Goal: Information Seeking & Learning: Learn about a topic

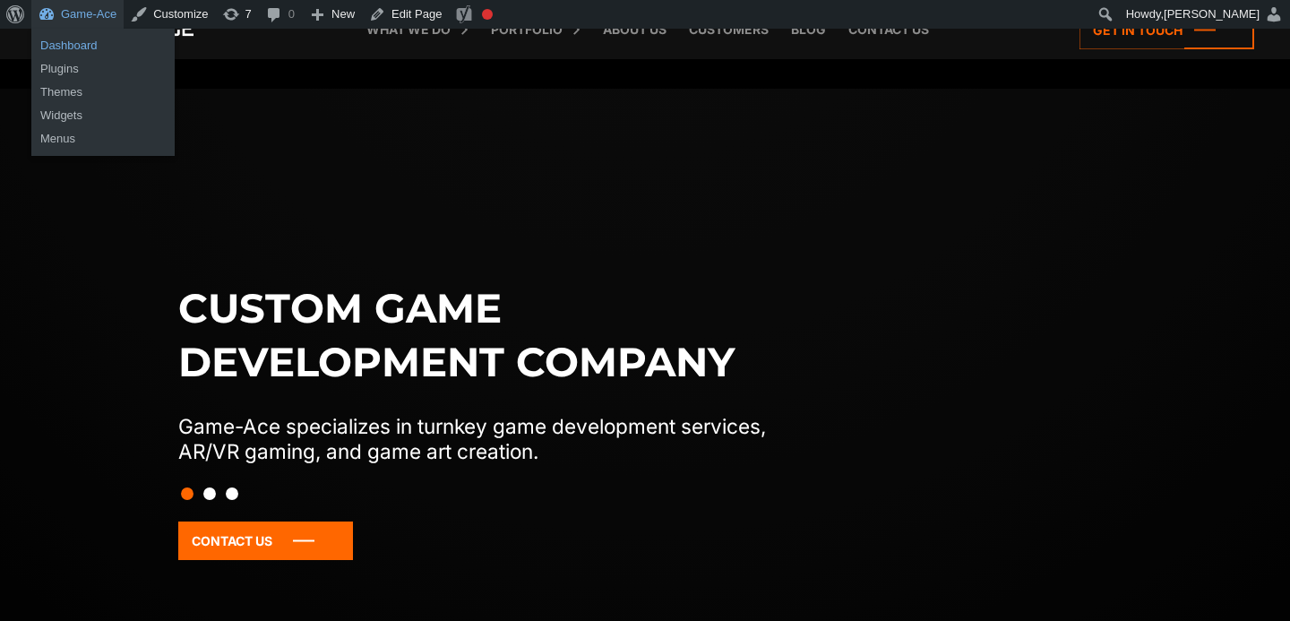
click at [92, 47] on link "Dashboard" at bounding box center [102, 45] width 143 height 23
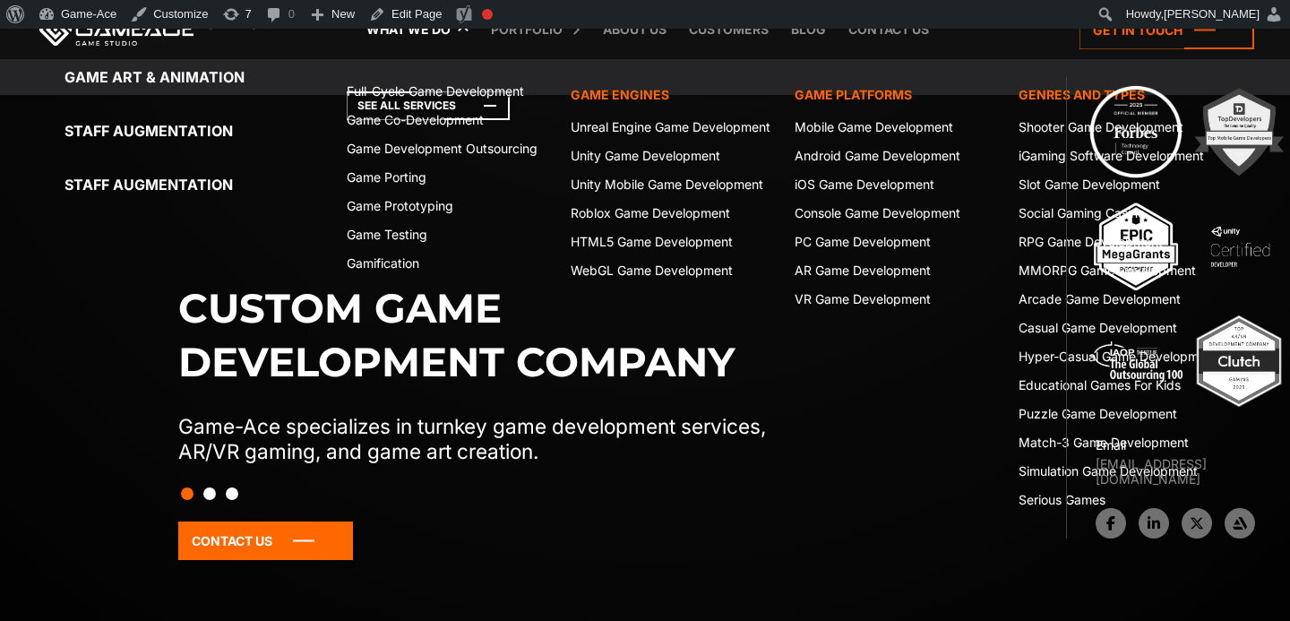
click at [444, 32] on link "What we do" at bounding box center [409, 29] width 102 height 59
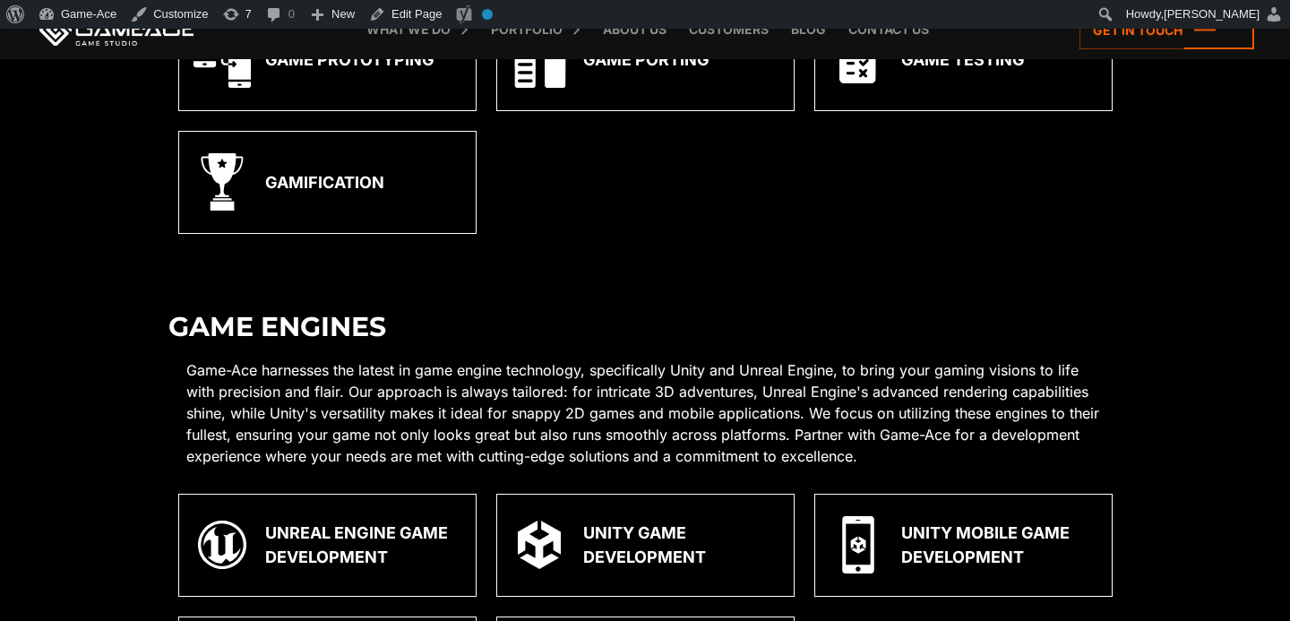
scroll to position [1006, 0]
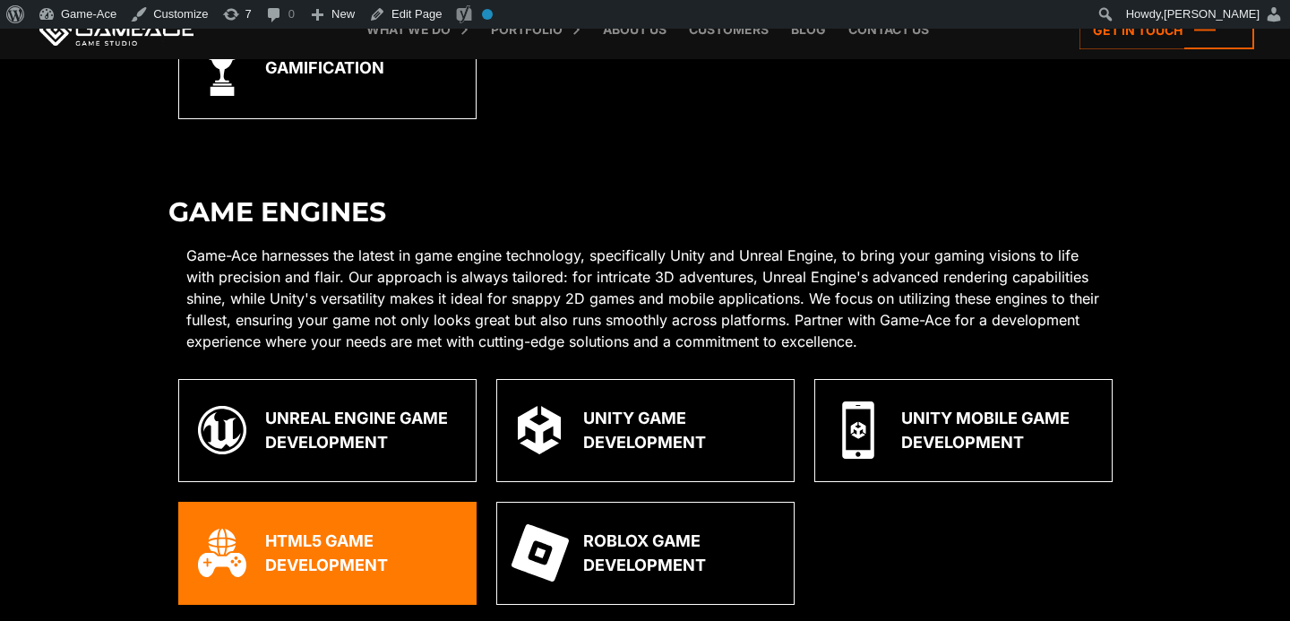
click at [339, 587] on div "HTML5 Game Development" at bounding box center [327, 553] width 298 height 103
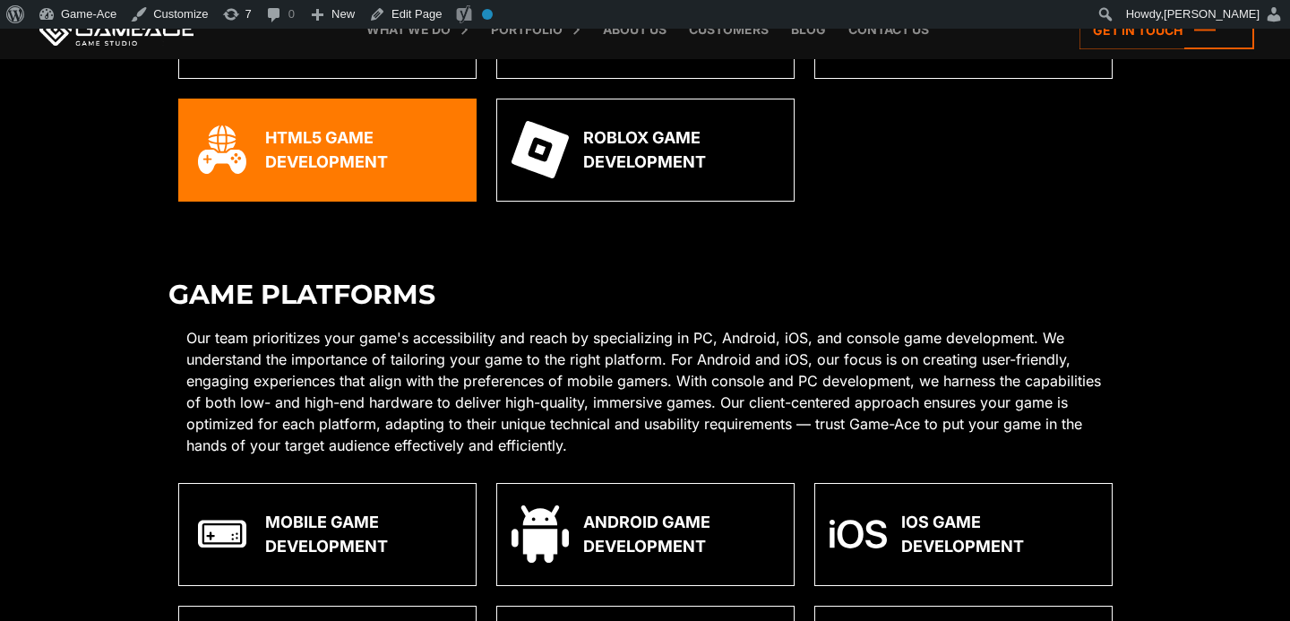
scroll to position [1419, 0]
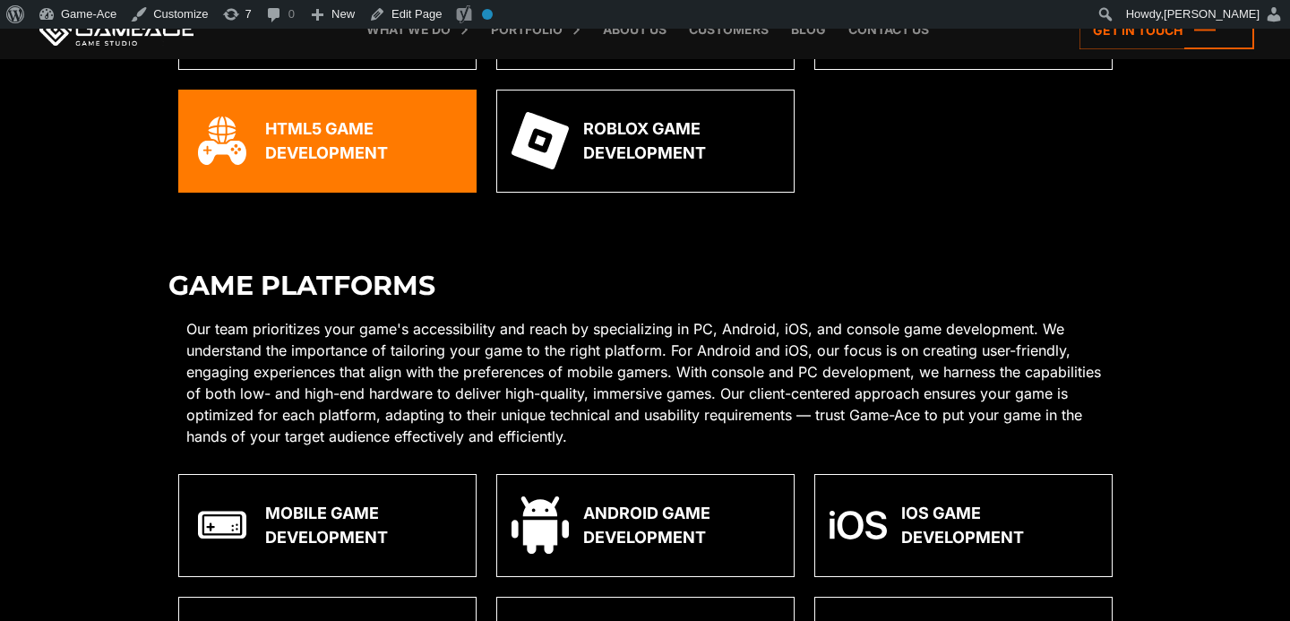
click at [344, 520] on div "Mobile Game Development" at bounding box center [363, 525] width 196 height 48
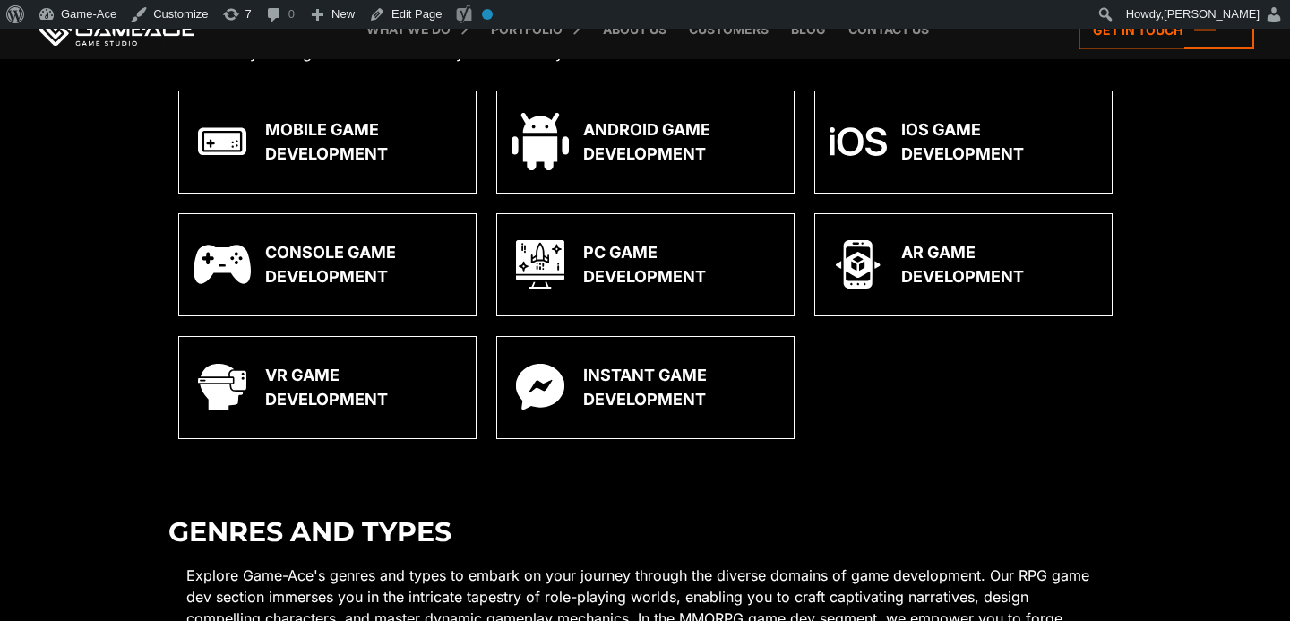
scroll to position [1803, 0]
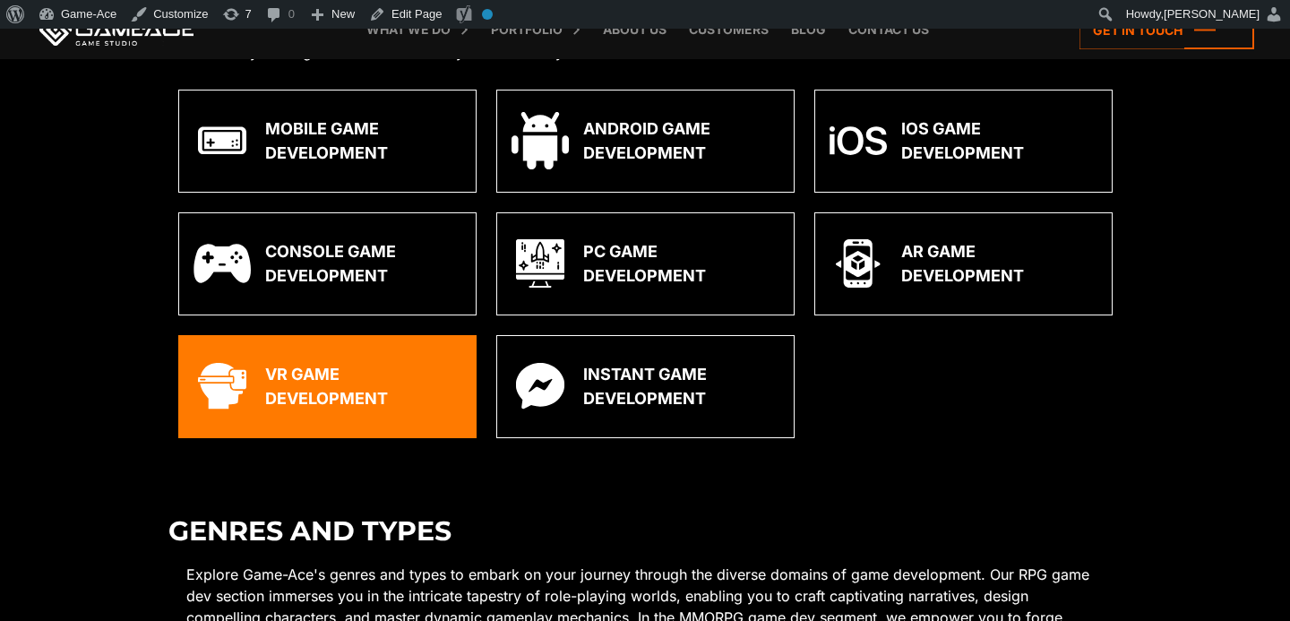
click at [369, 394] on div "VR Game Development" at bounding box center [363, 386] width 196 height 48
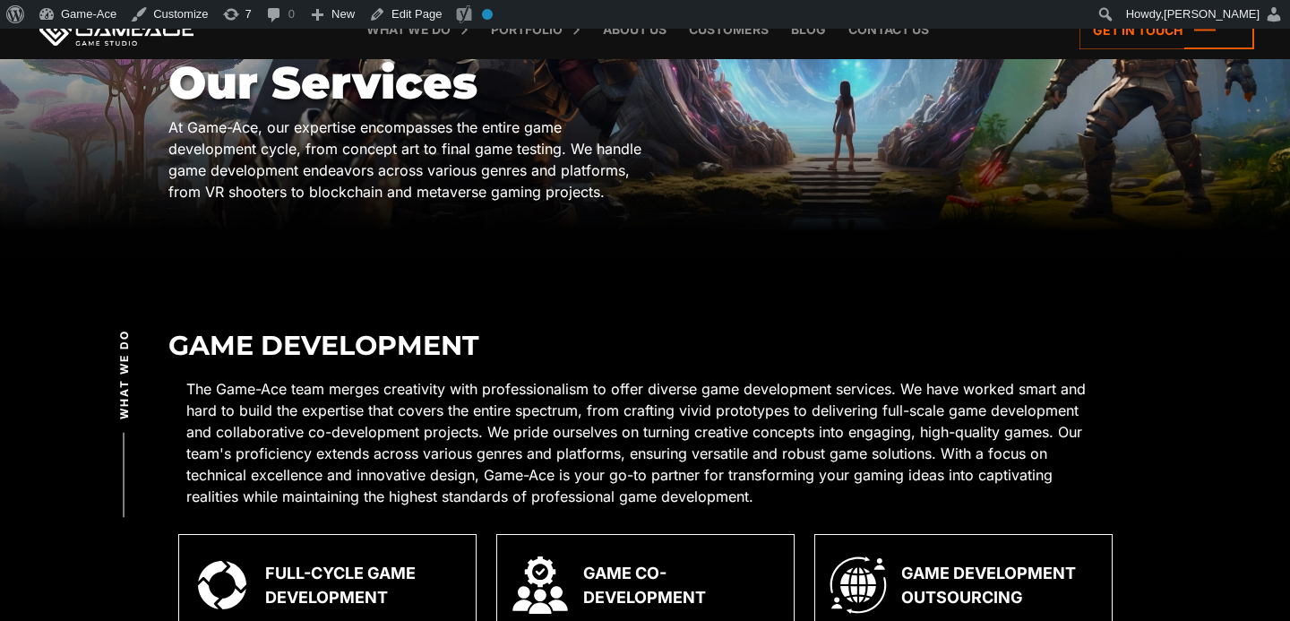
scroll to position [302, 0]
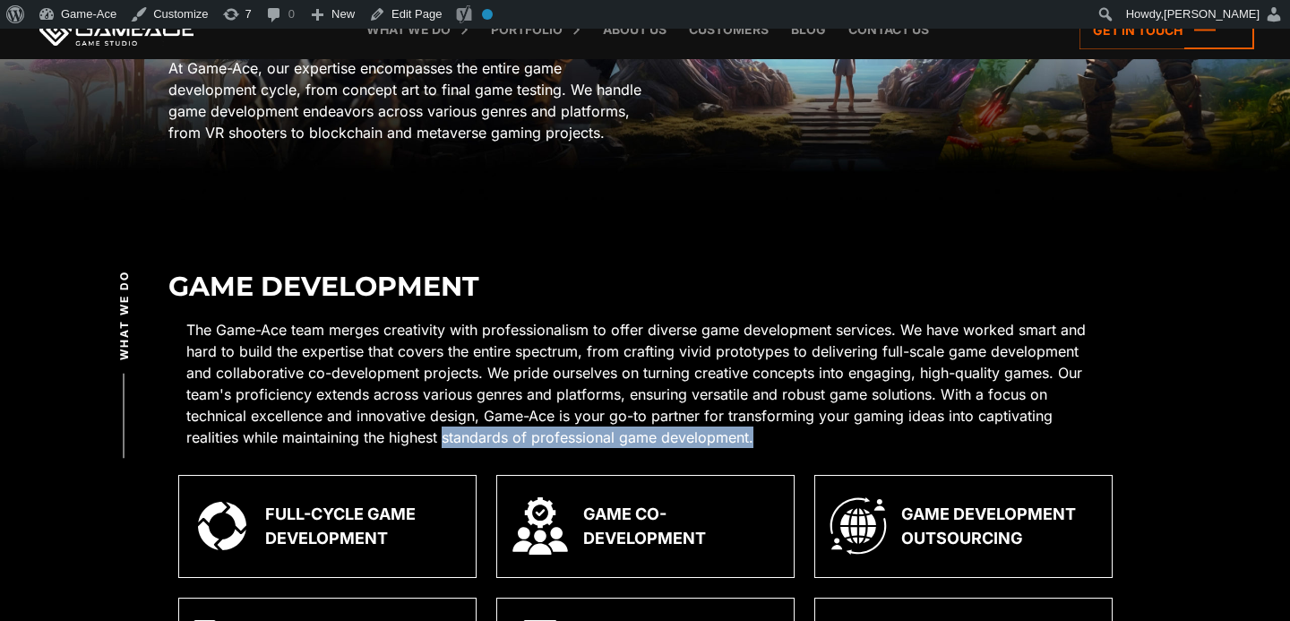
drag, startPoint x: 447, startPoint y: 438, endPoint x: 798, endPoint y: 433, distance: 350.4
click at [806, 429] on p "The Game-Ace team merges creativity with professionalism to offer diverse game …" at bounding box center [645, 383] width 919 height 129
copy p "standards of professional game development."
click at [420, 7] on link "Edit Page" at bounding box center [405, 14] width 87 height 29
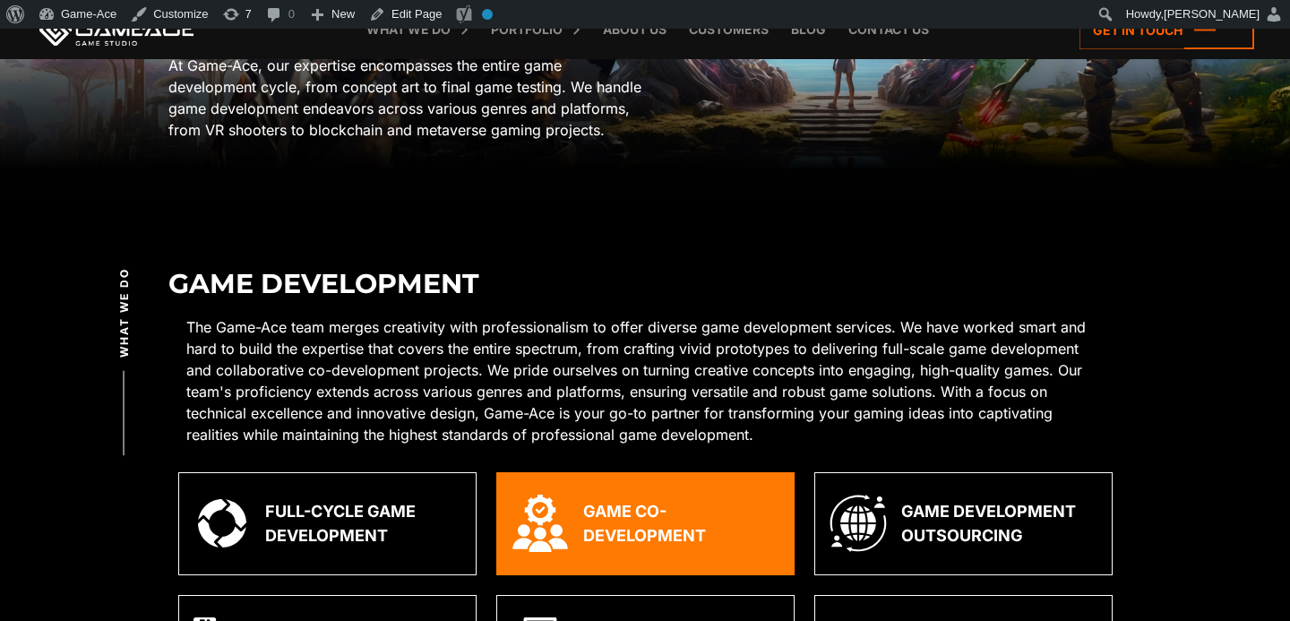
scroll to position [305, 0]
click at [614, 525] on div "Game Co-Development" at bounding box center [681, 523] width 196 height 48
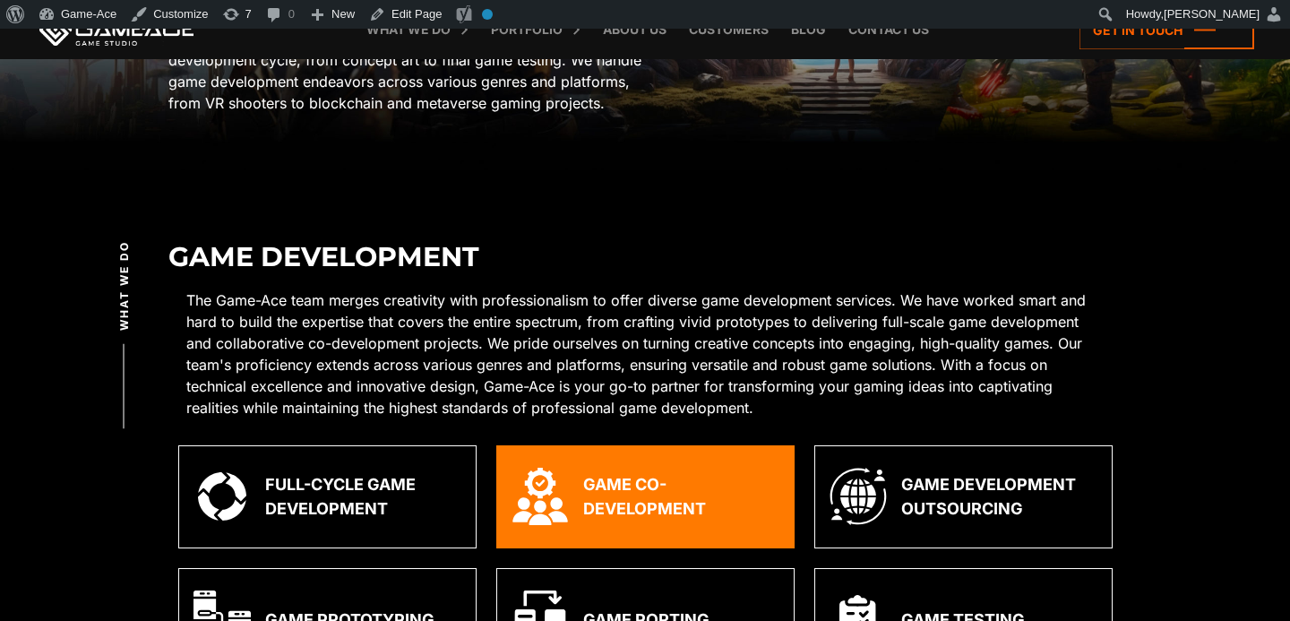
click at [614, 525] on div "Game Co-Development" at bounding box center [645, 496] width 298 height 103
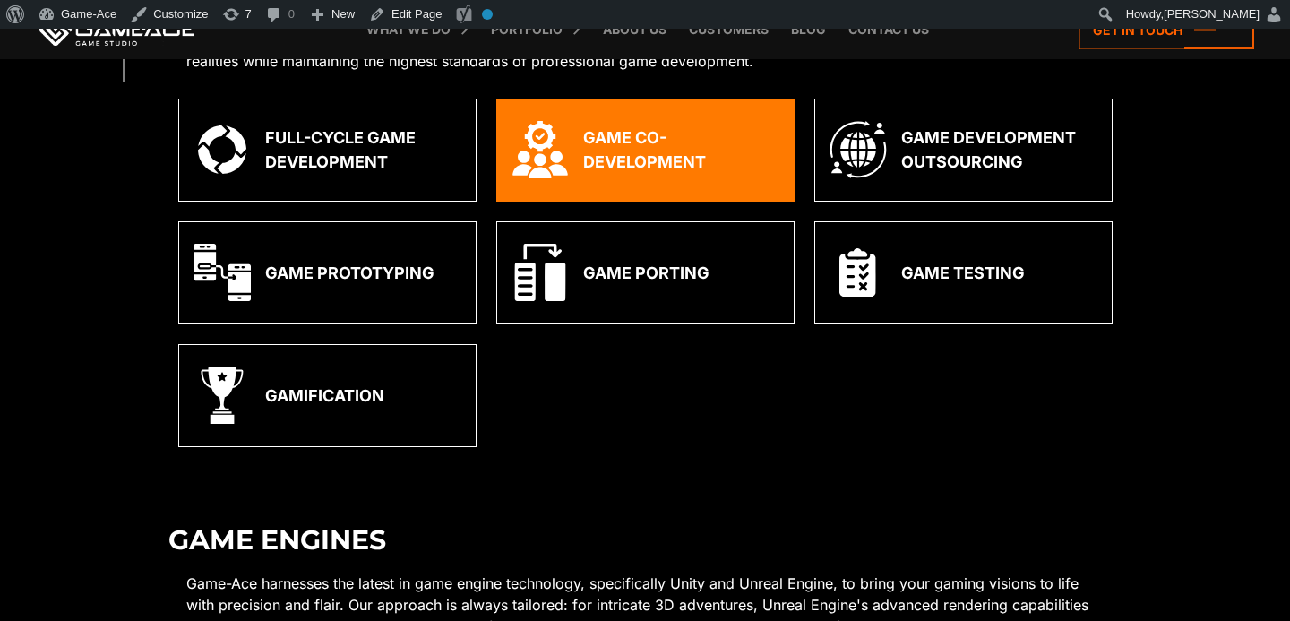
scroll to position [687, 0]
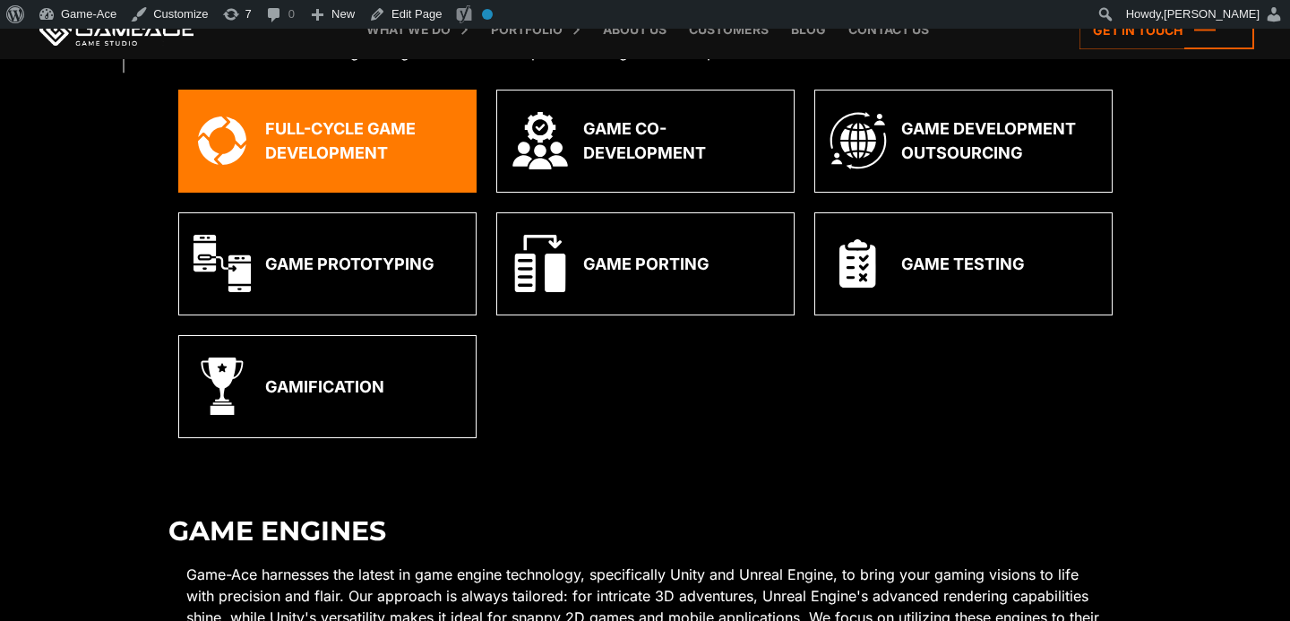
click at [414, 151] on div "Full-Cycle Game Development" at bounding box center [363, 140] width 196 height 48
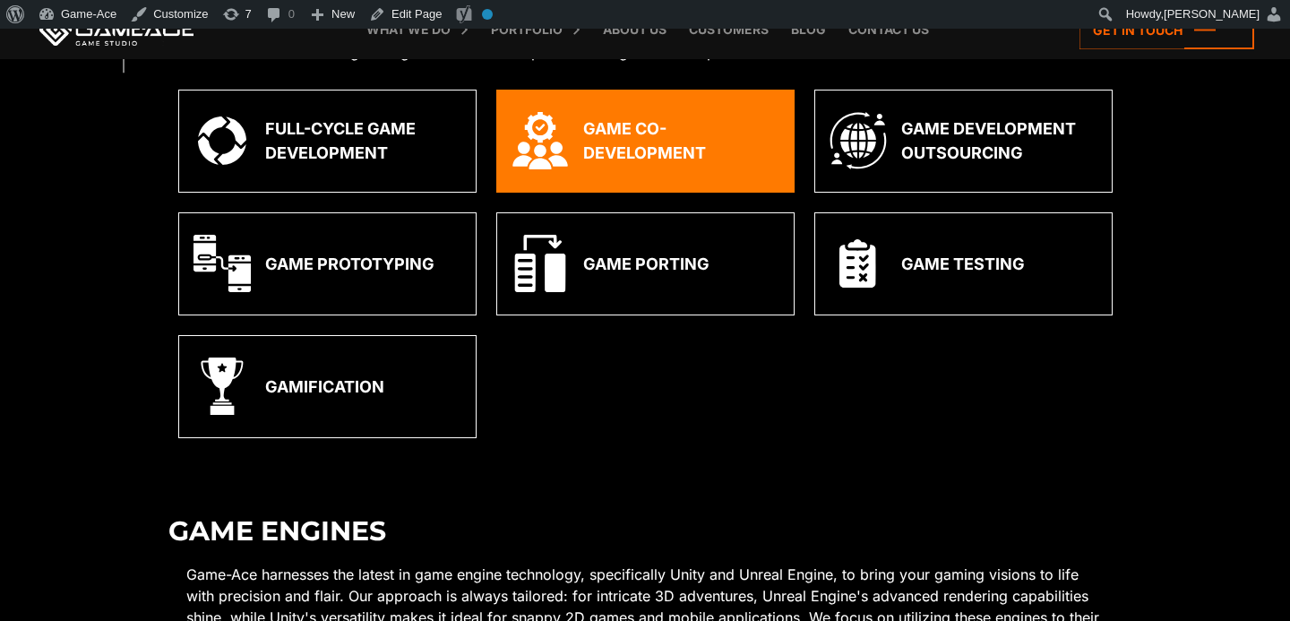
click at [612, 134] on div "Game Co-Development" at bounding box center [681, 140] width 196 height 48
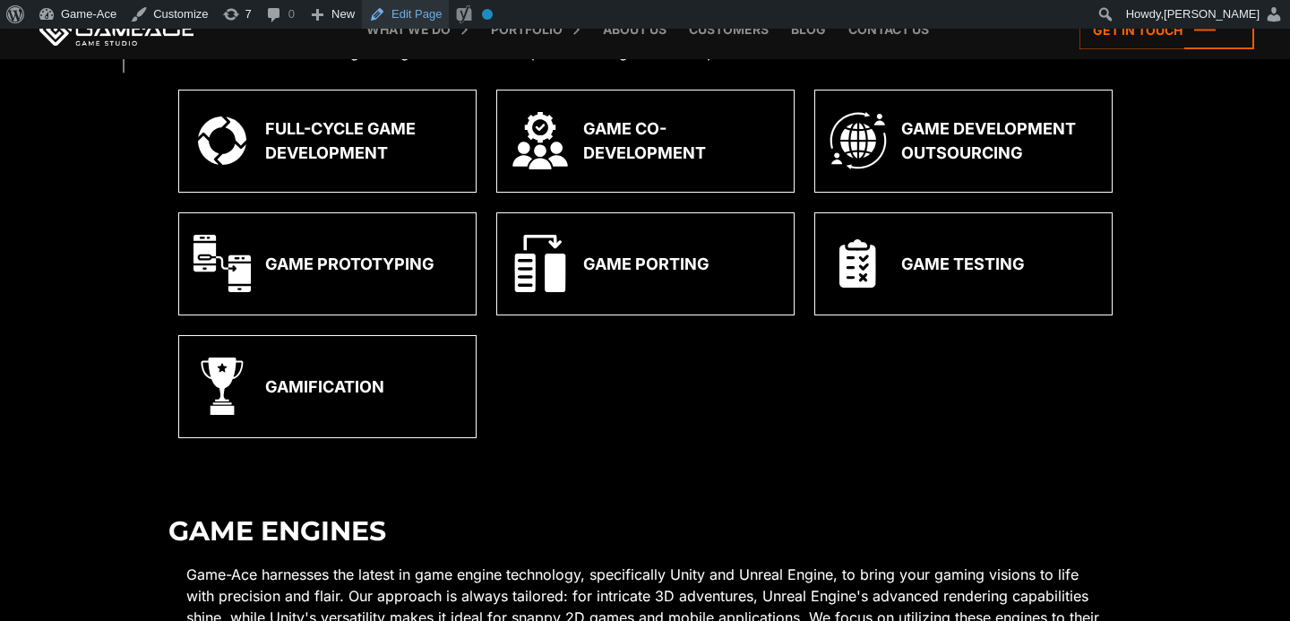
click at [415, 15] on link "Edit Page" at bounding box center [405, 14] width 87 height 29
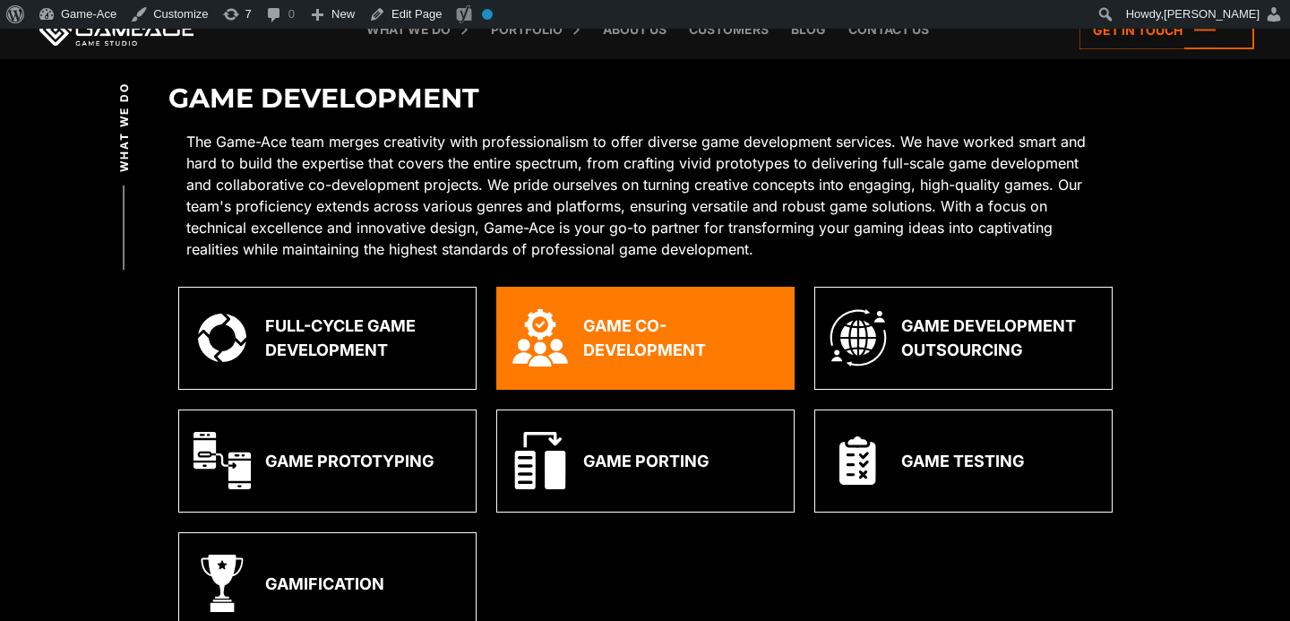
click at [677, 353] on div "Game Co-Development" at bounding box center [681, 338] width 196 height 48
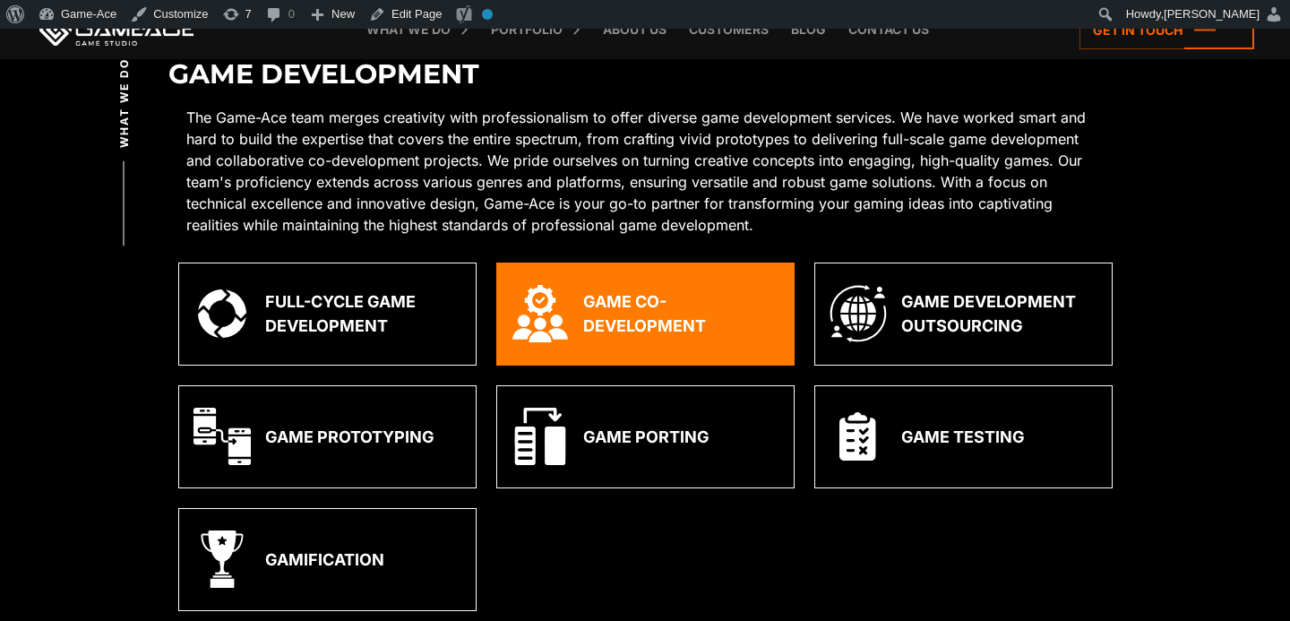
click at [677, 353] on div "Game Co-Development" at bounding box center [645, 314] width 298 height 103
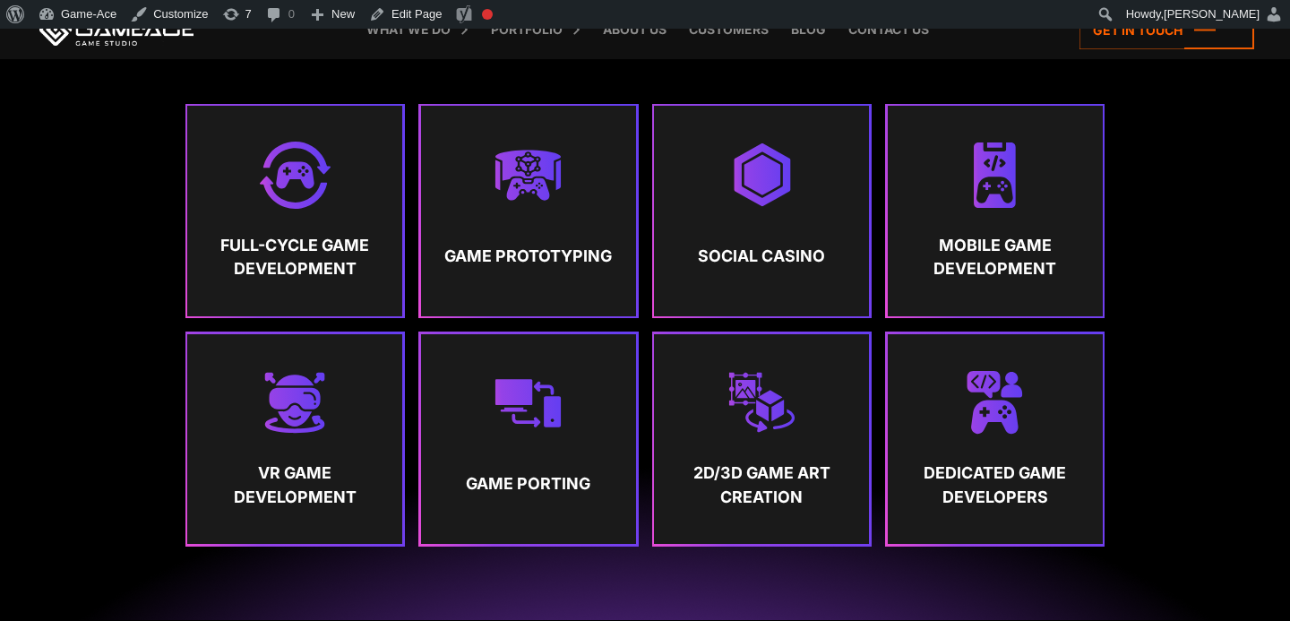
scroll to position [853, 0]
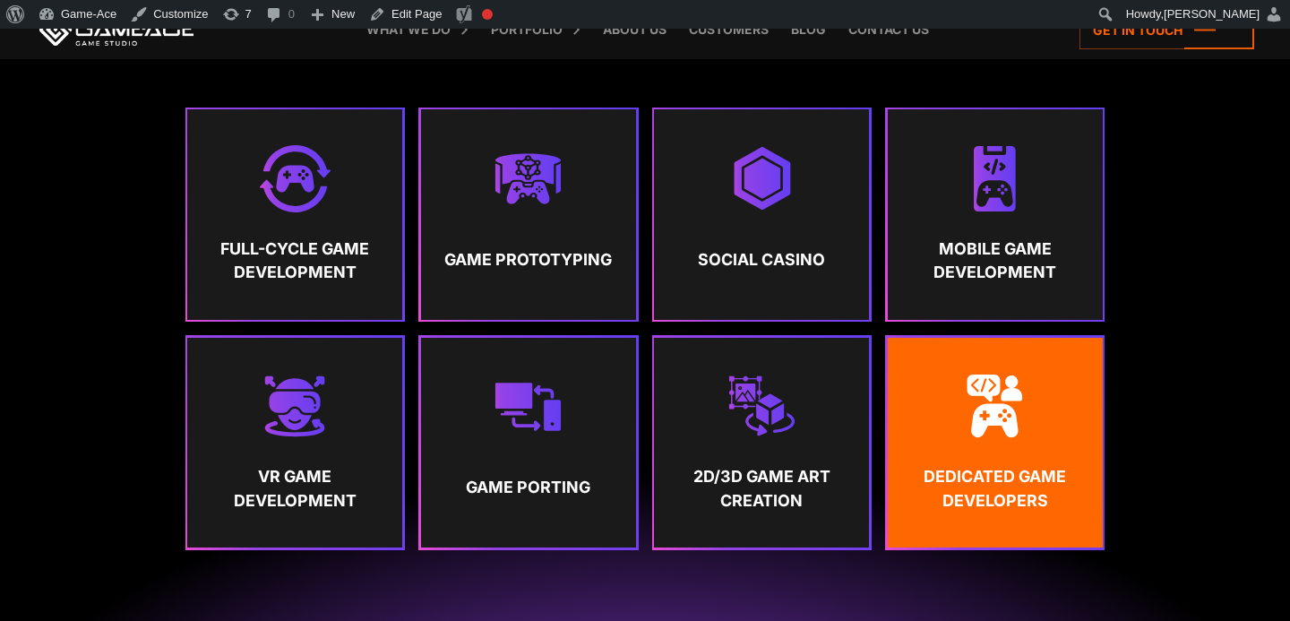
click at [1034, 440] on link "Dedicated Game Developers" at bounding box center [995, 443] width 215 height 210
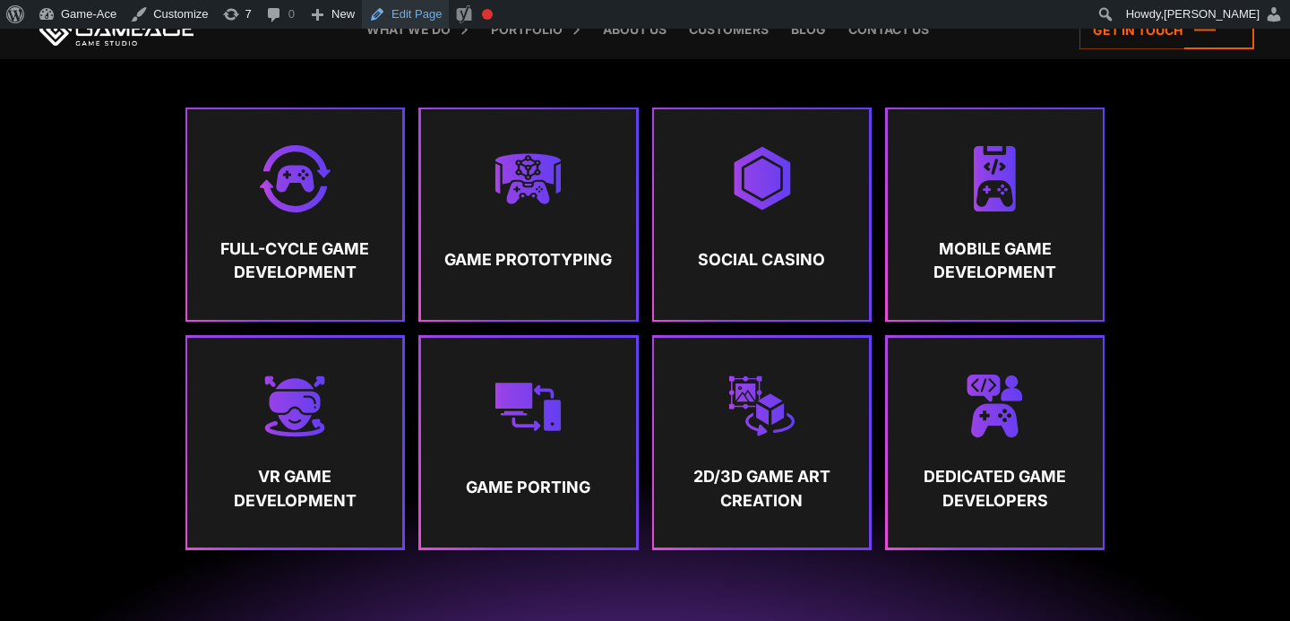
click at [430, 11] on link "Edit Page" at bounding box center [405, 14] width 87 height 29
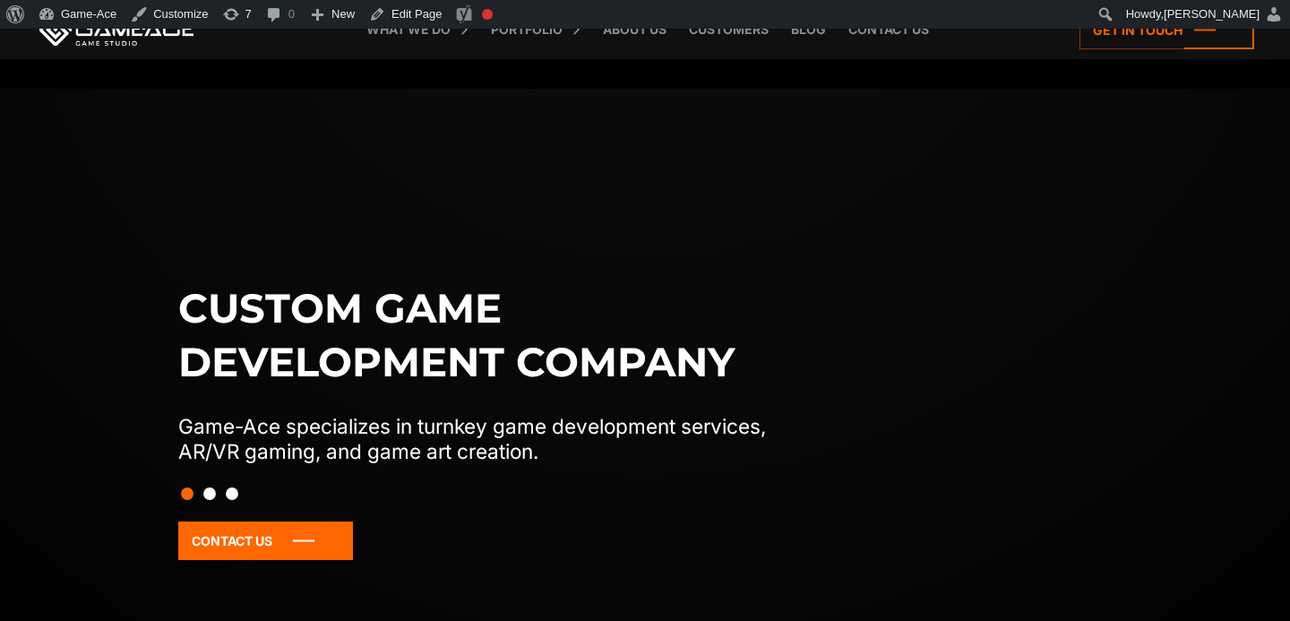
click at [235, 497] on button "Slide 3" at bounding box center [232, 494] width 13 height 30
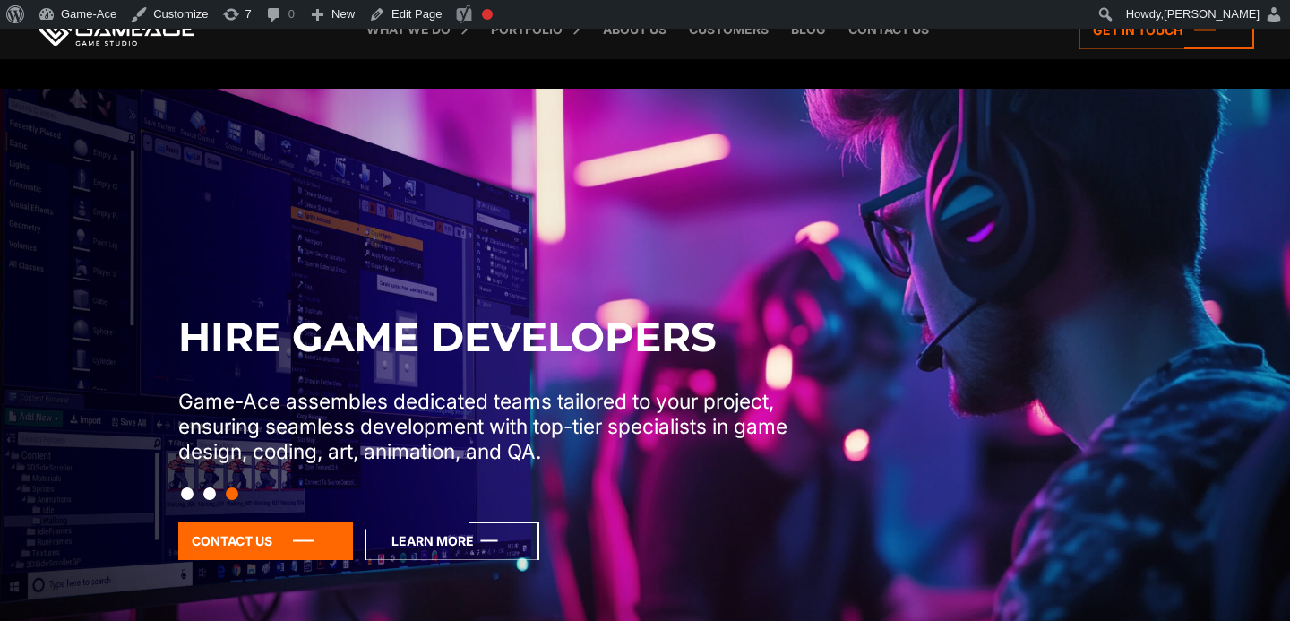
click at [449, 530] on icon at bounding box center [452, 541] width 175 height 39
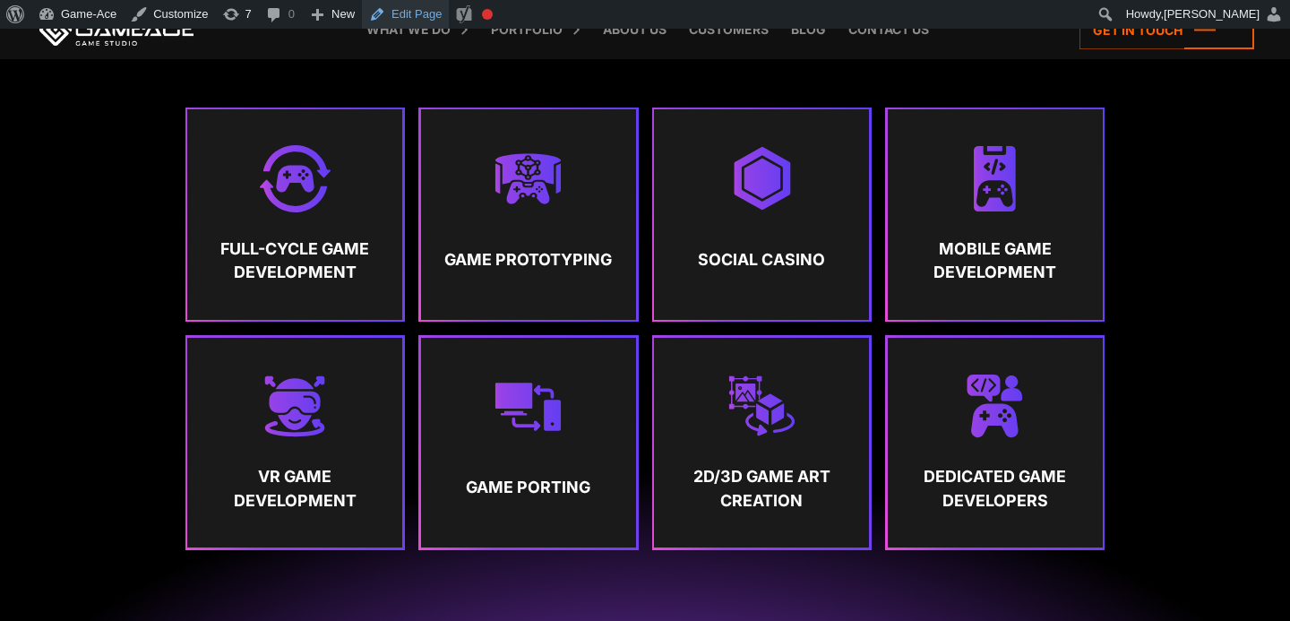
click at [422, 9] on link "Edit Page" at bounding box center [405, 14] width 87 height 29
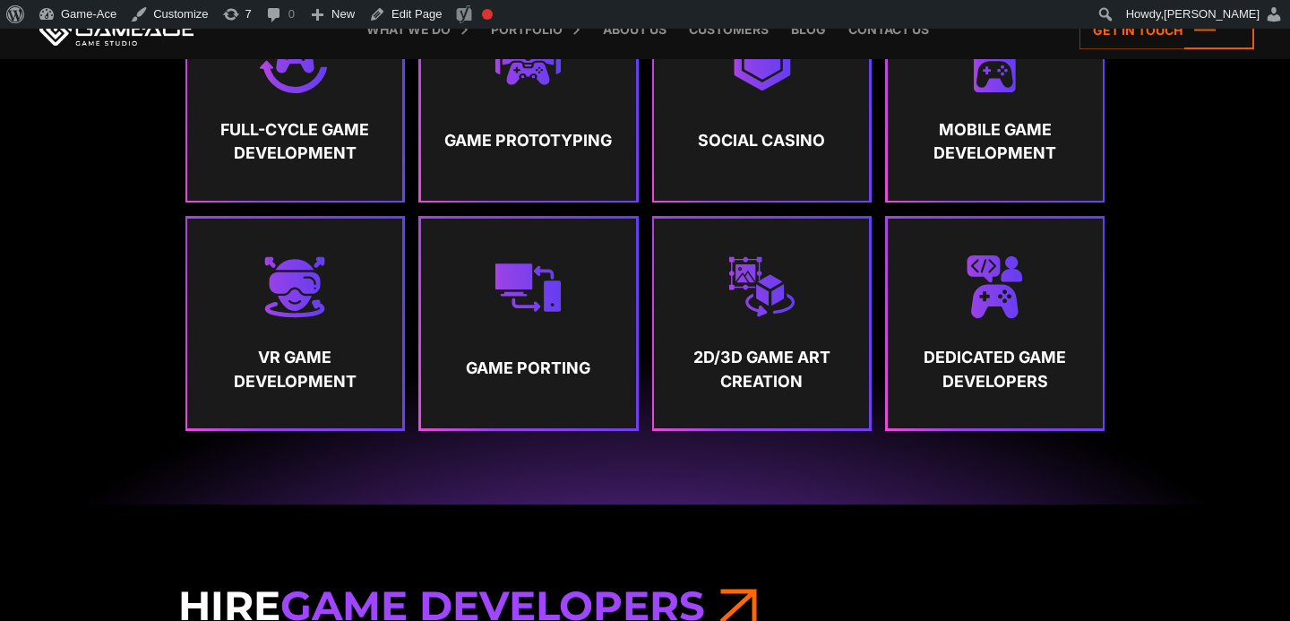
scroll to position [740, 0]
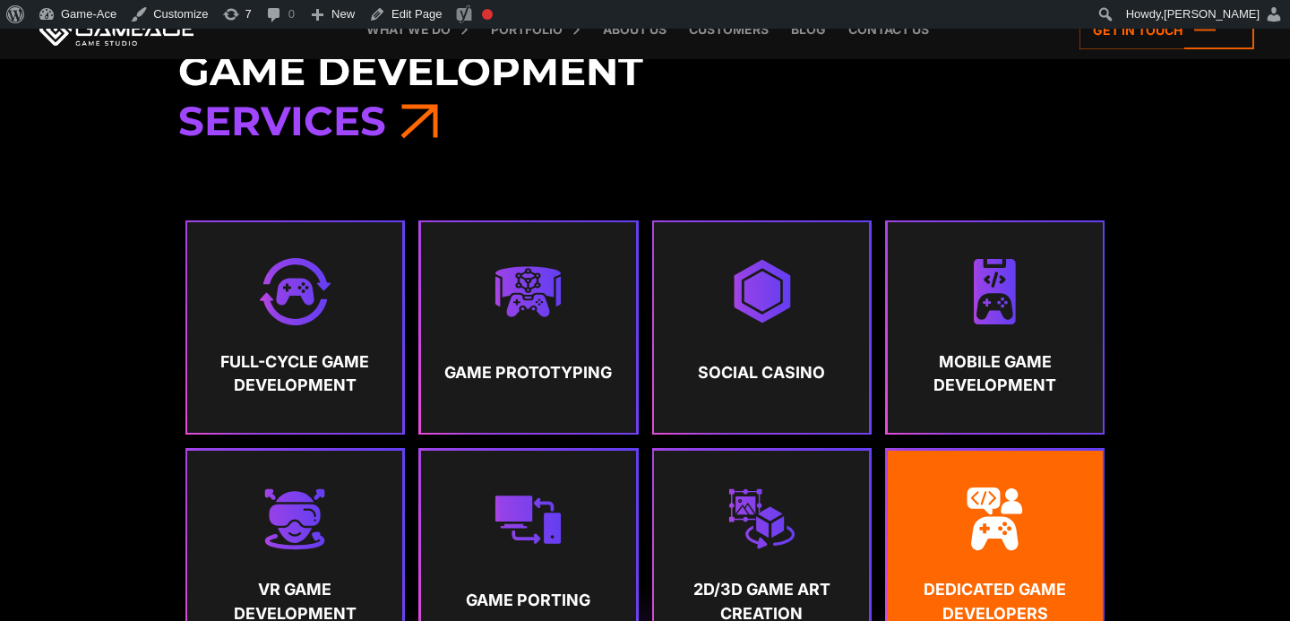
click at [1008, 522] on img at bounding box center [995, 519] width 67 height 67
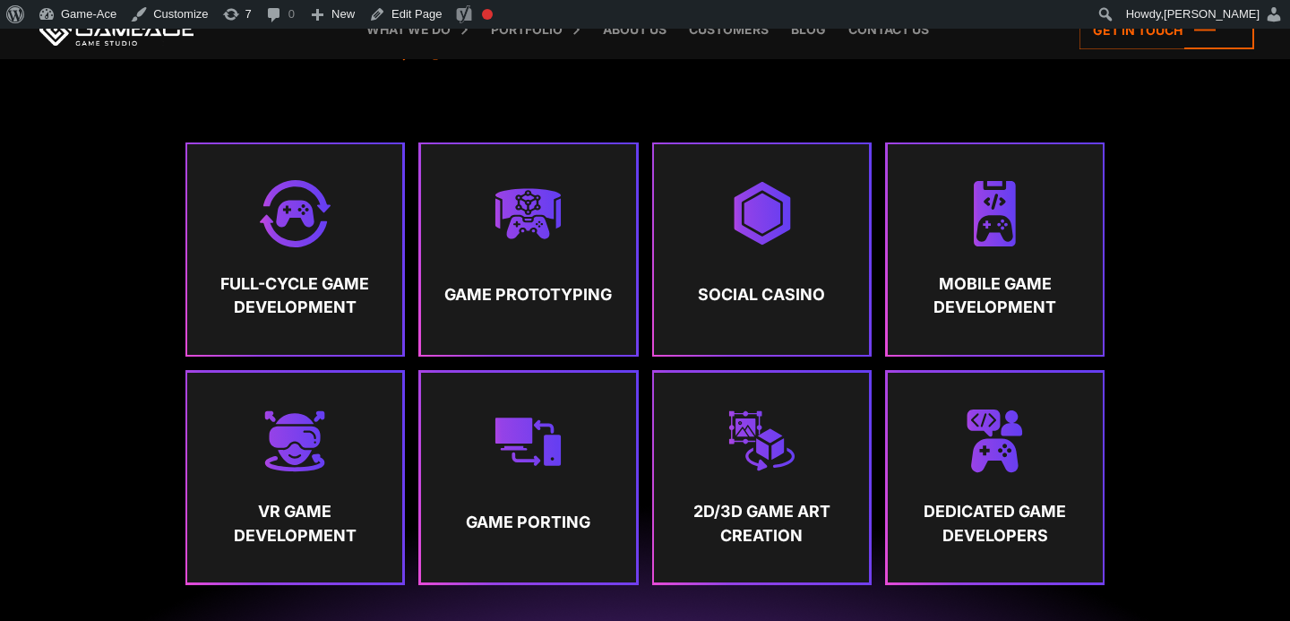
scroll to position [855, 0]
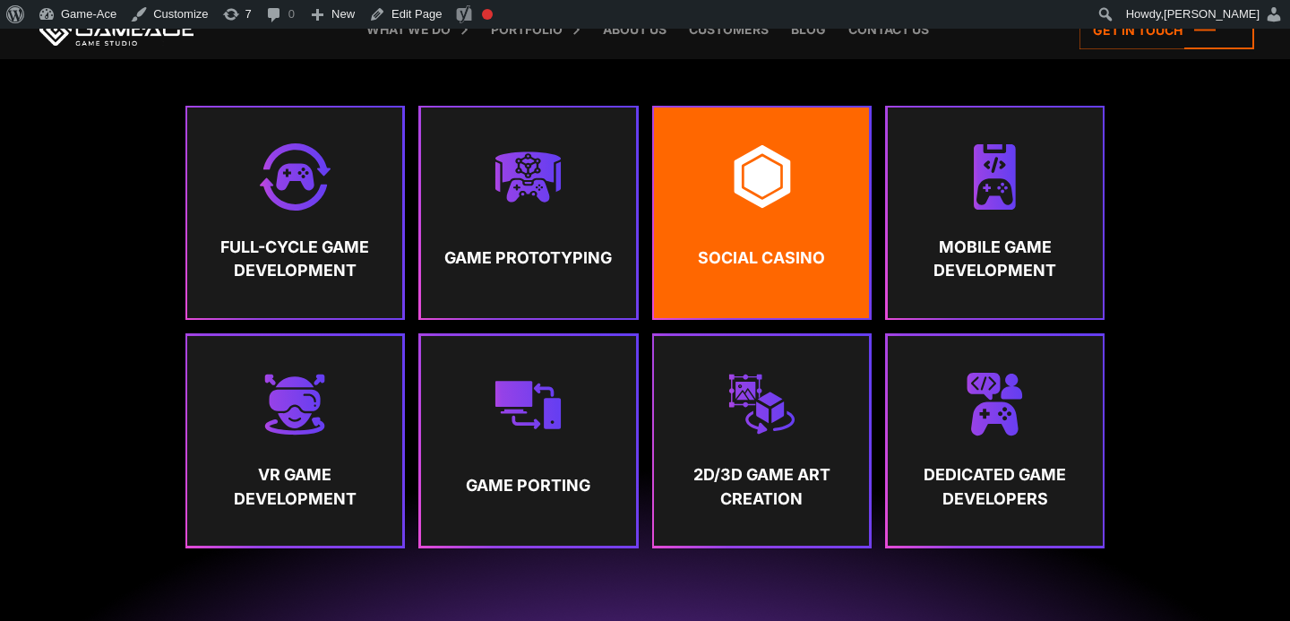
click at [746, 231] on link "Social Casino" at bounding box center [761, 213] width 215 height 210
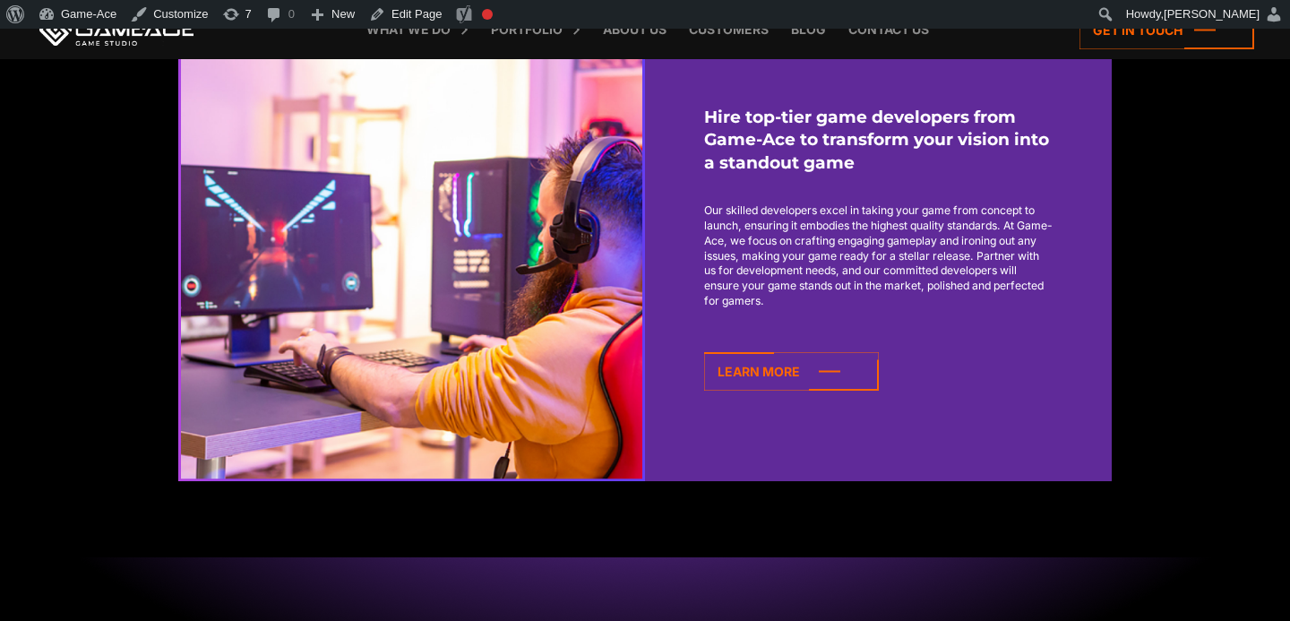
scroll to position [1687, 0]
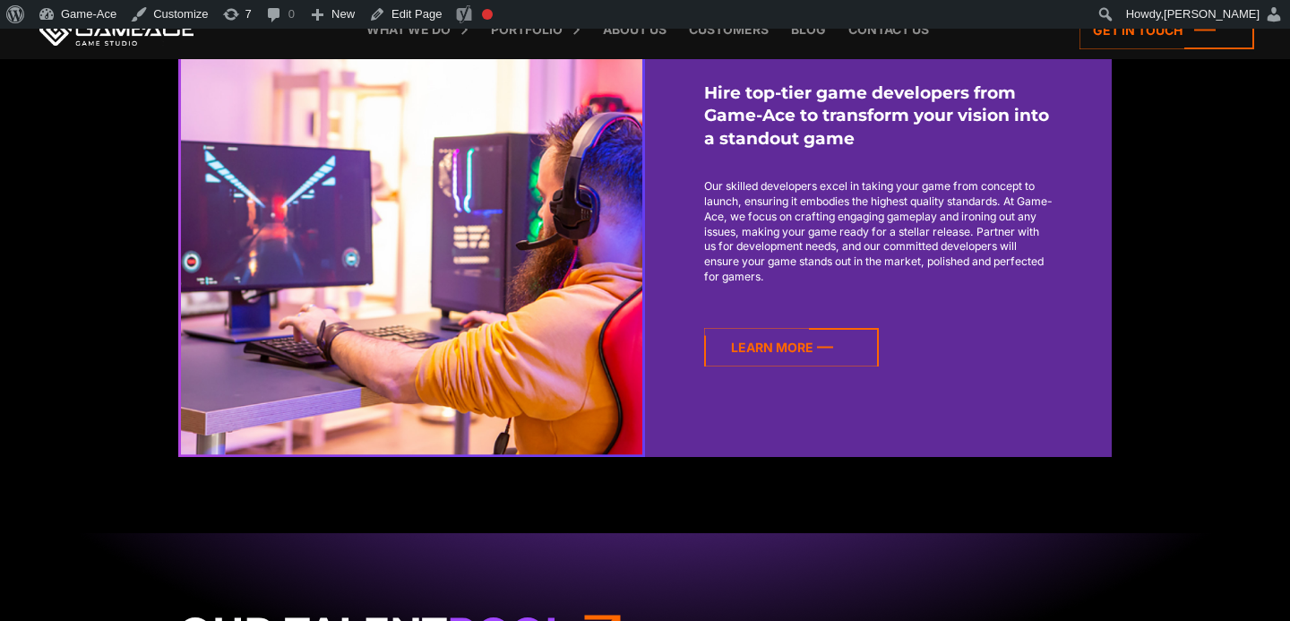
click at [807, 350] on icon at bounding box center [791, 347] width 175 height 39
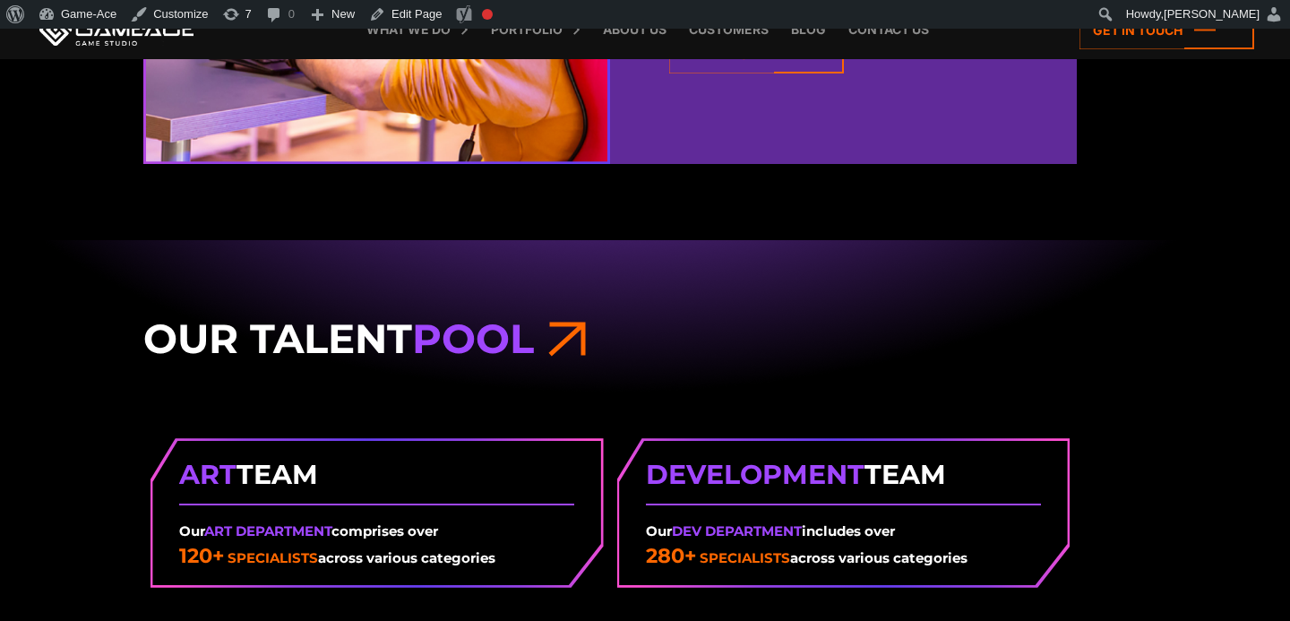
scroll to position [1937, 35]
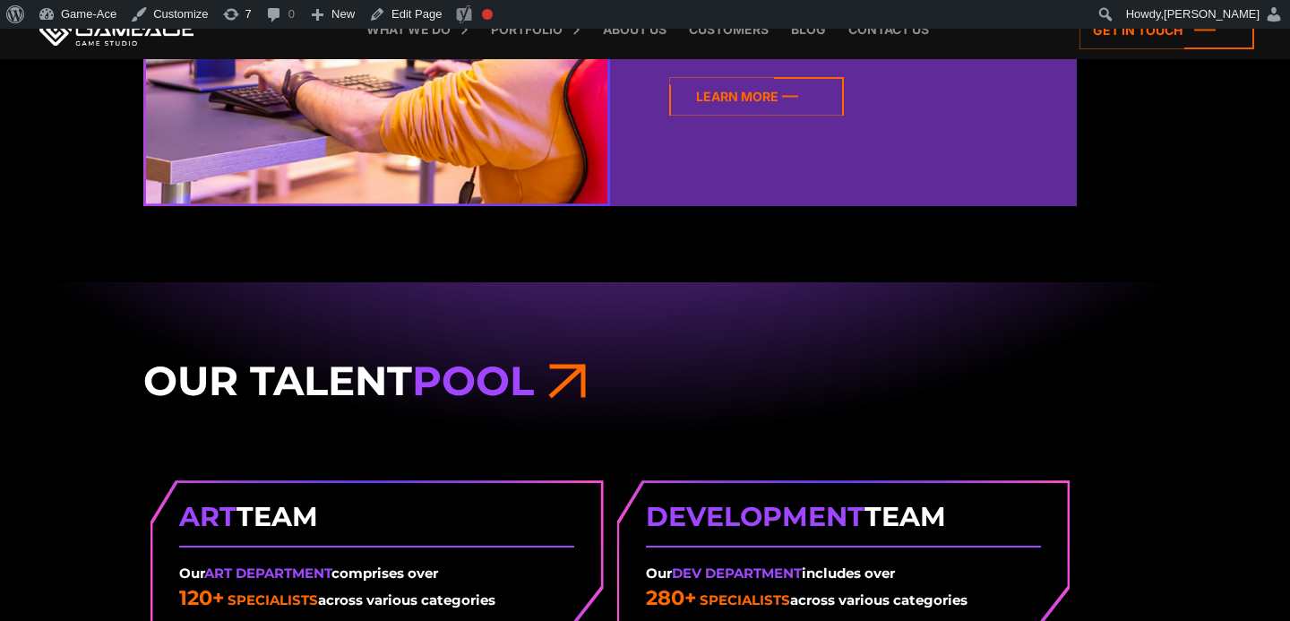
click at [784, 105] on icon at bounding box center [756, 96] width 175 height 39
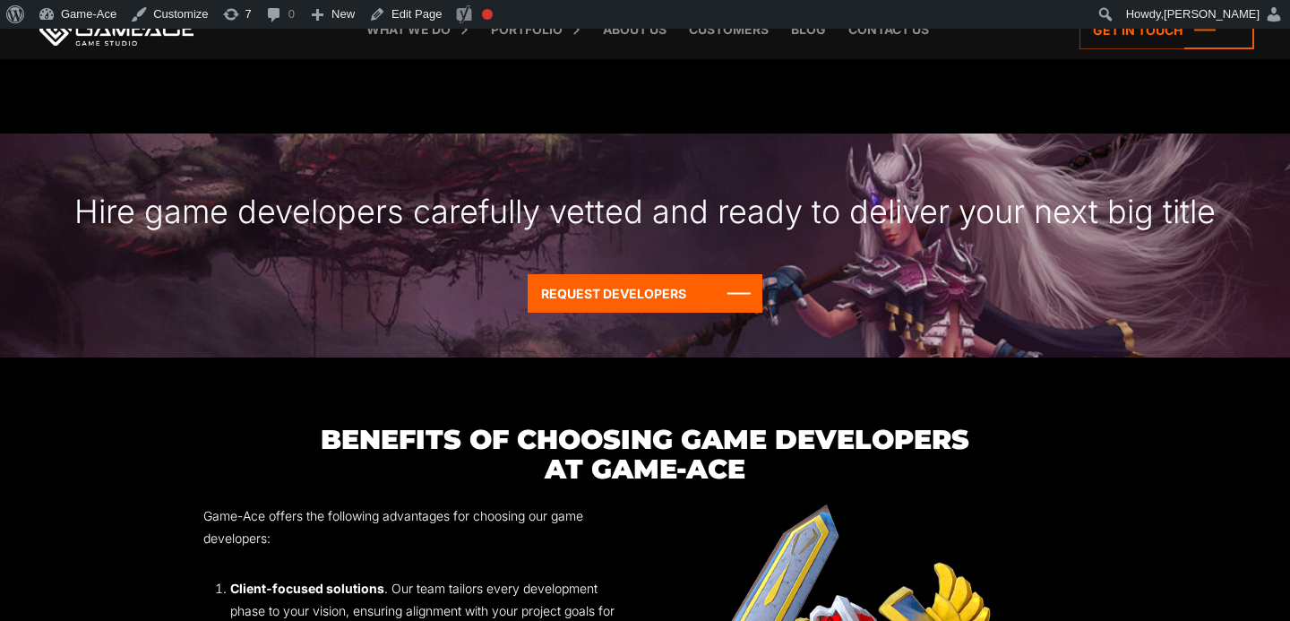
scroll to position [2835, 0]
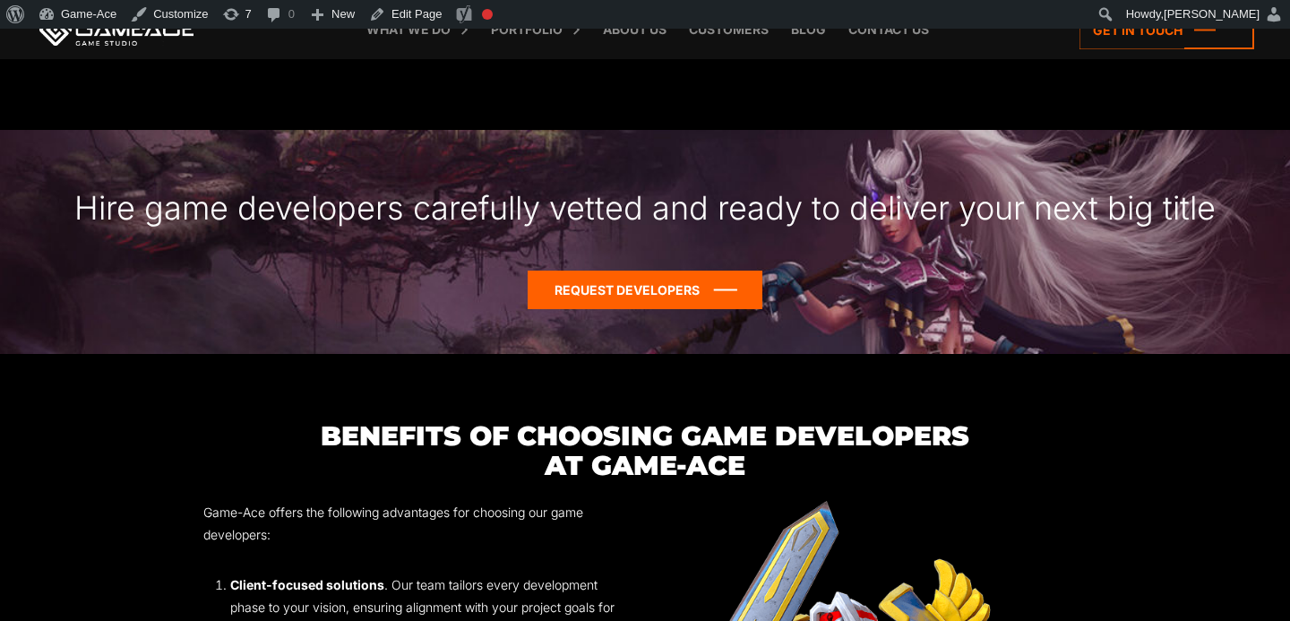
click at [575, 271] on icon at bounding box center [645, 290] width 235 height 39
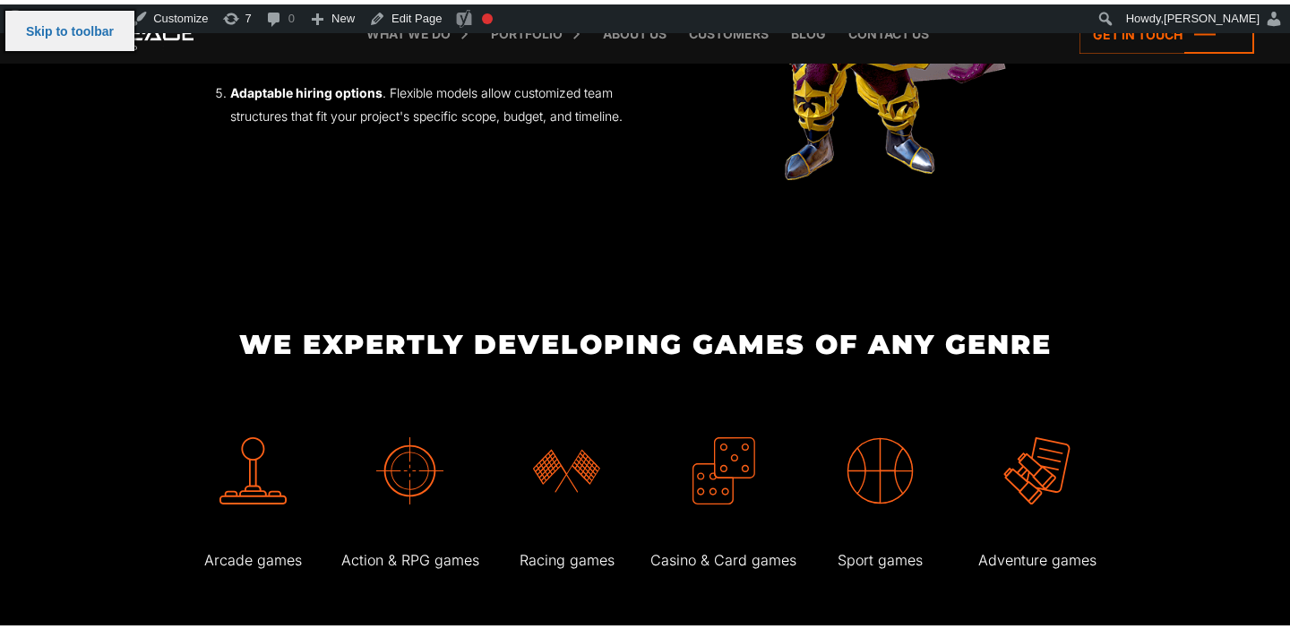
scroll to position [3618, 0]
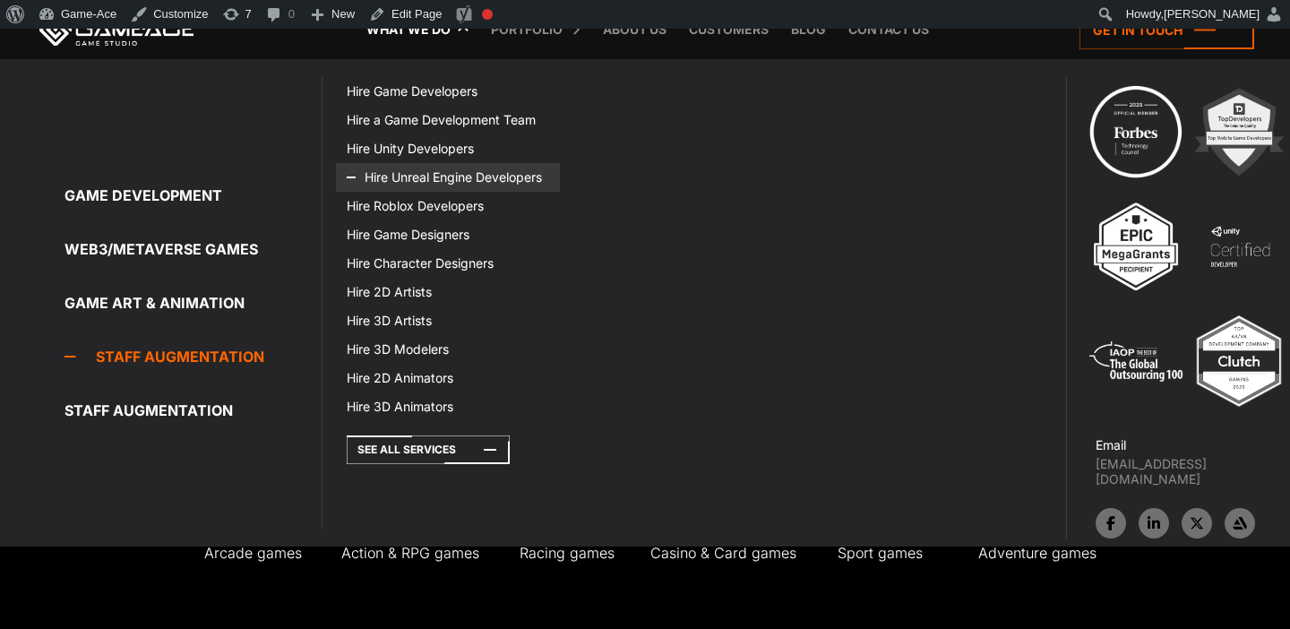
click at [430, 179] on link "Hire Unreal Engine Developers" at bounding box center [448, 177] width 224 height 29
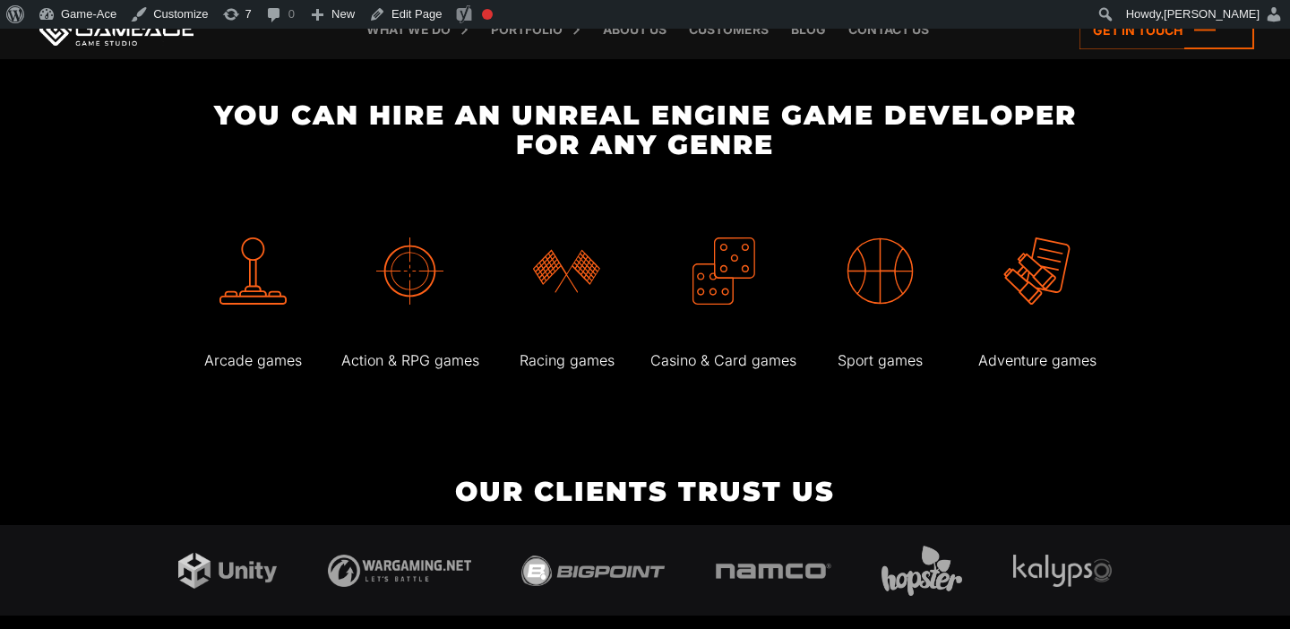
scroll to position [3059, 0]
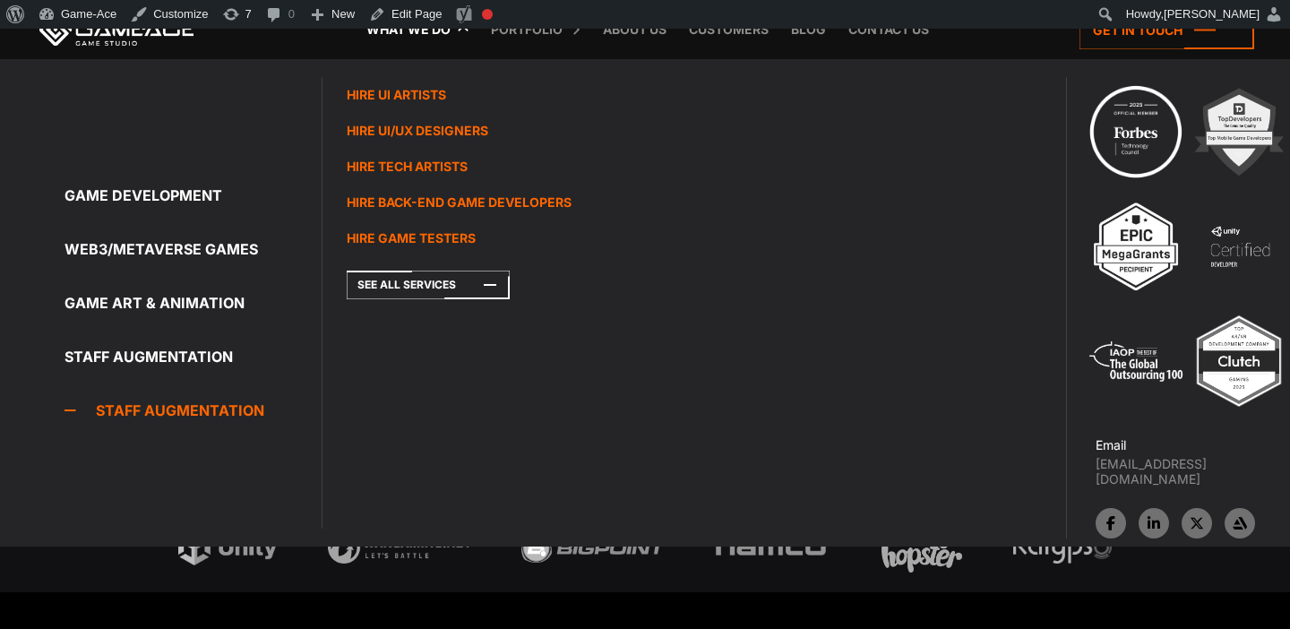
click at [427, 160] on link "Hire Tech Artists" at bounding box center [448, 167] width 224 height 36
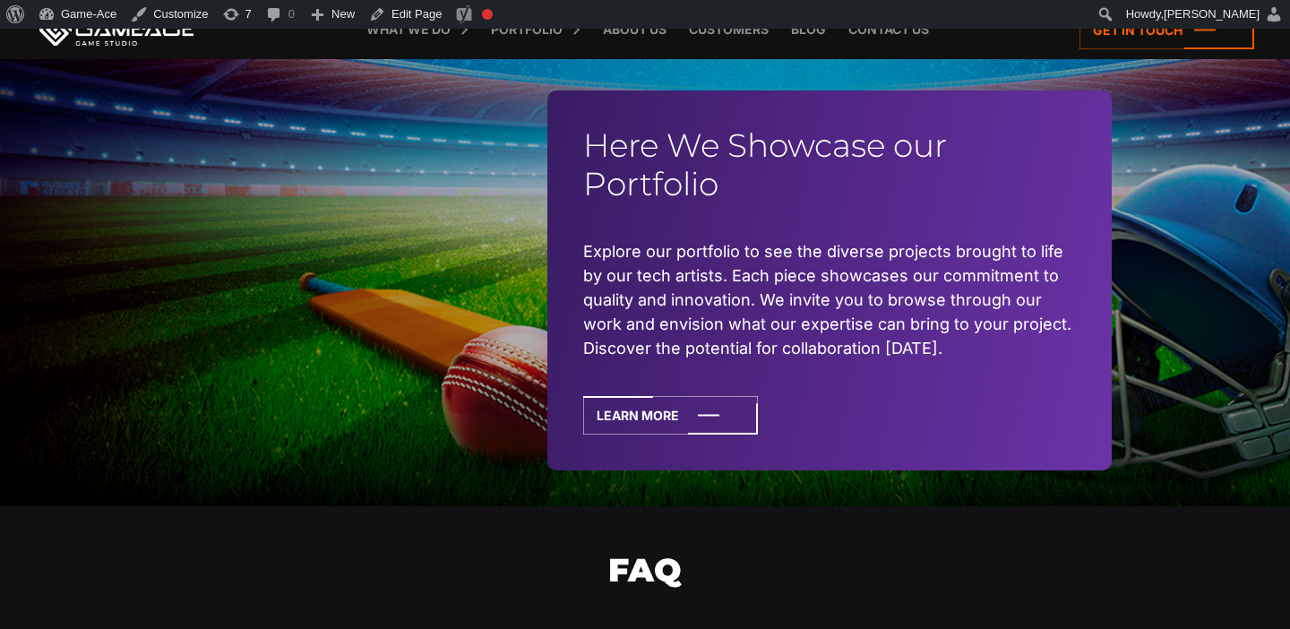
scroll to position [3968, 0]
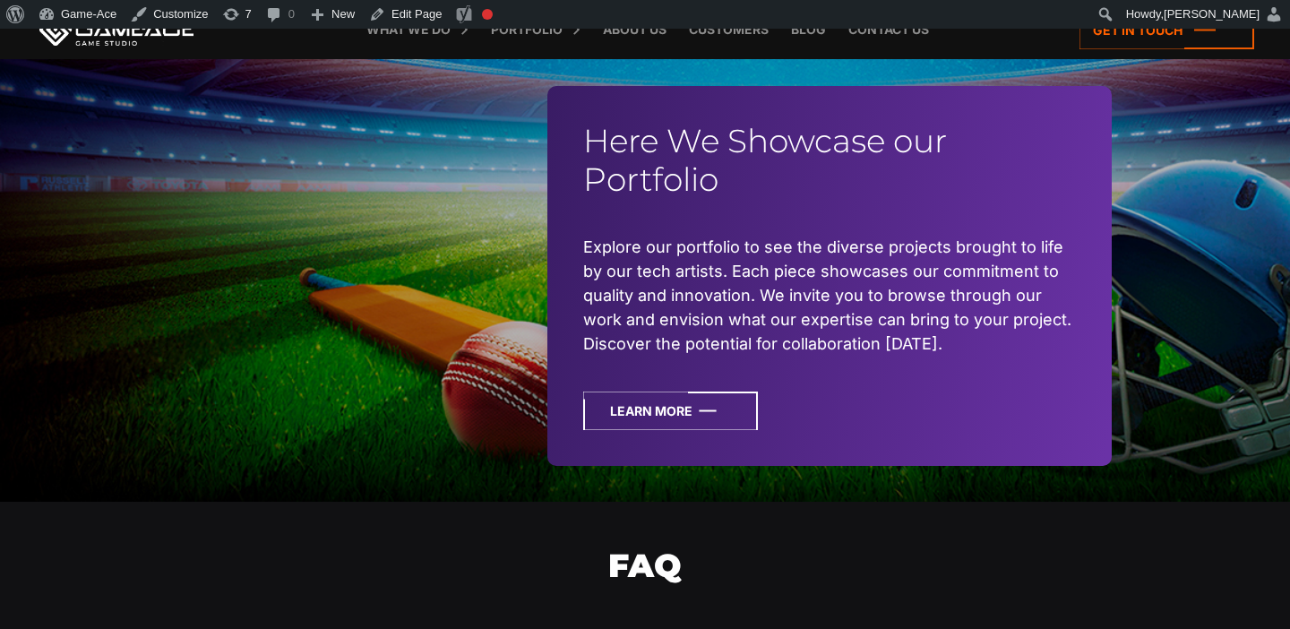
click at [689, 409] on icon at bounding box center [670, 411] width 175 height 39
click at [713, 422] on icon at bounding box center [670, 411] width 175 height 39
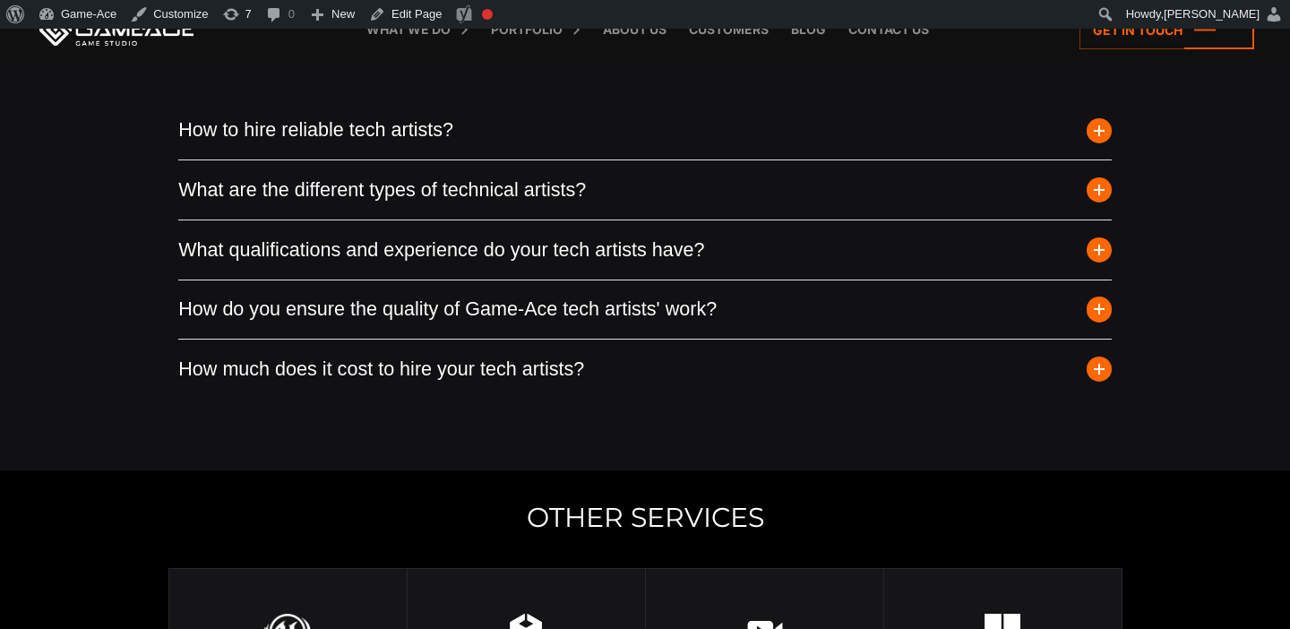
scroll to position [4552, 0]
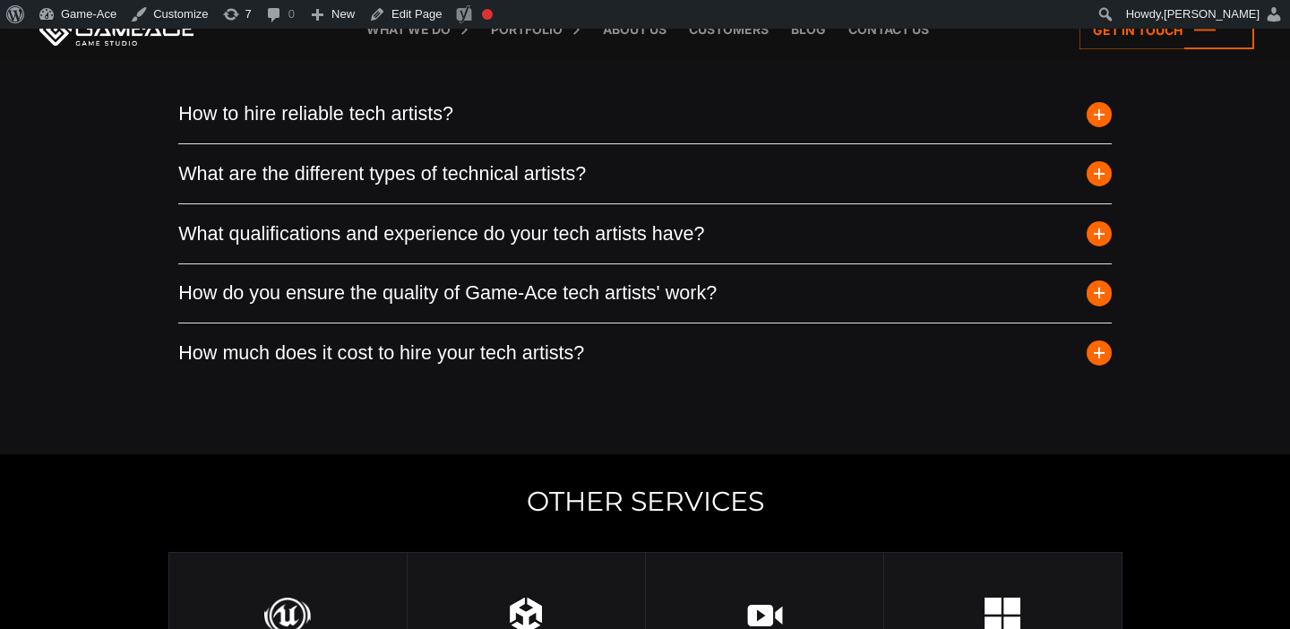
click at [1108, 115] on span "button" at bounding box center [1099, 113] width 25 height 25
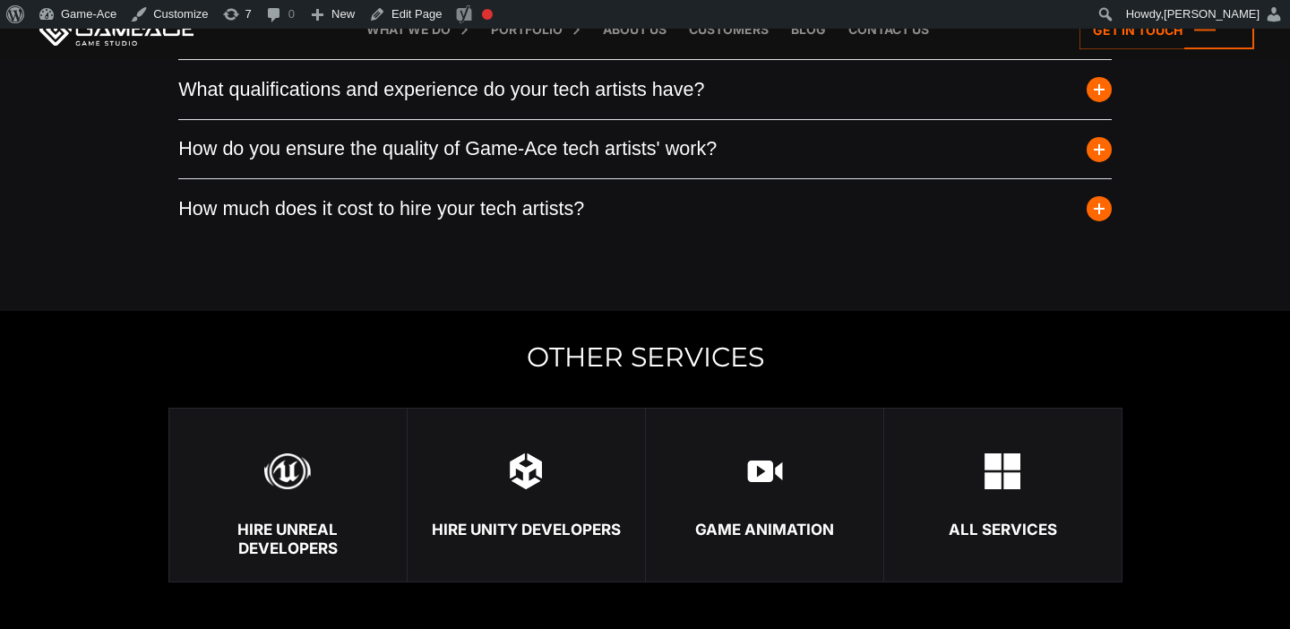
scroll to position [5695, 0]
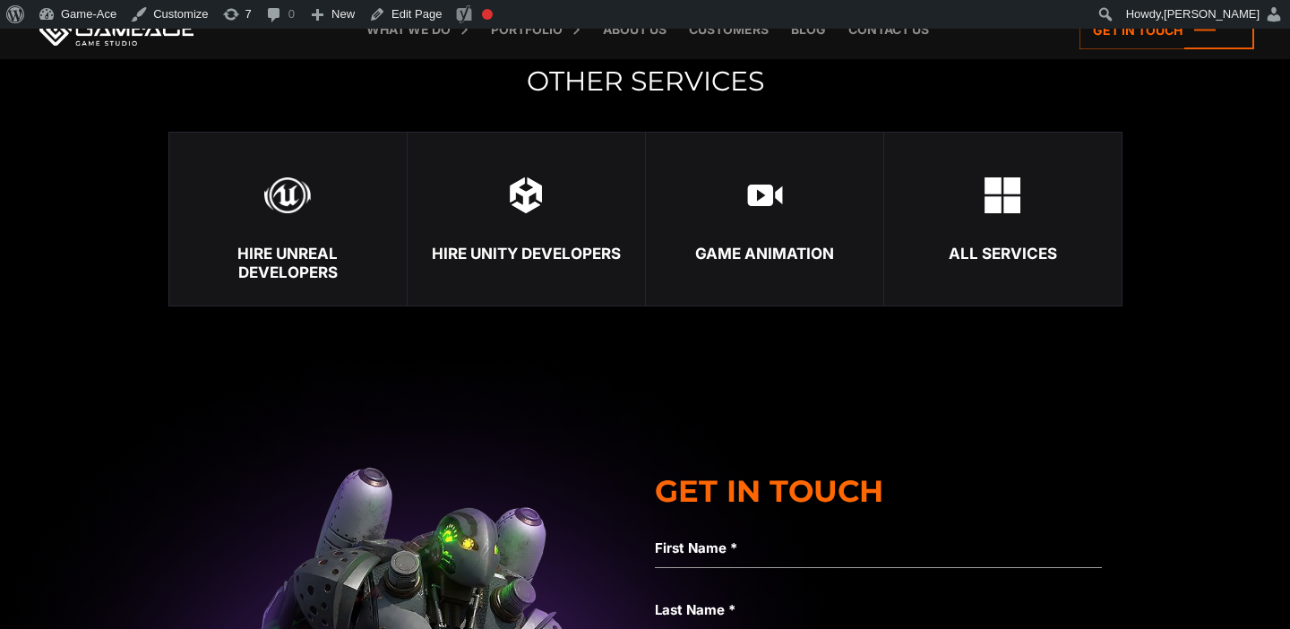
click at [276, 194] on img at bounding box center [287, 195] width 46 height 36
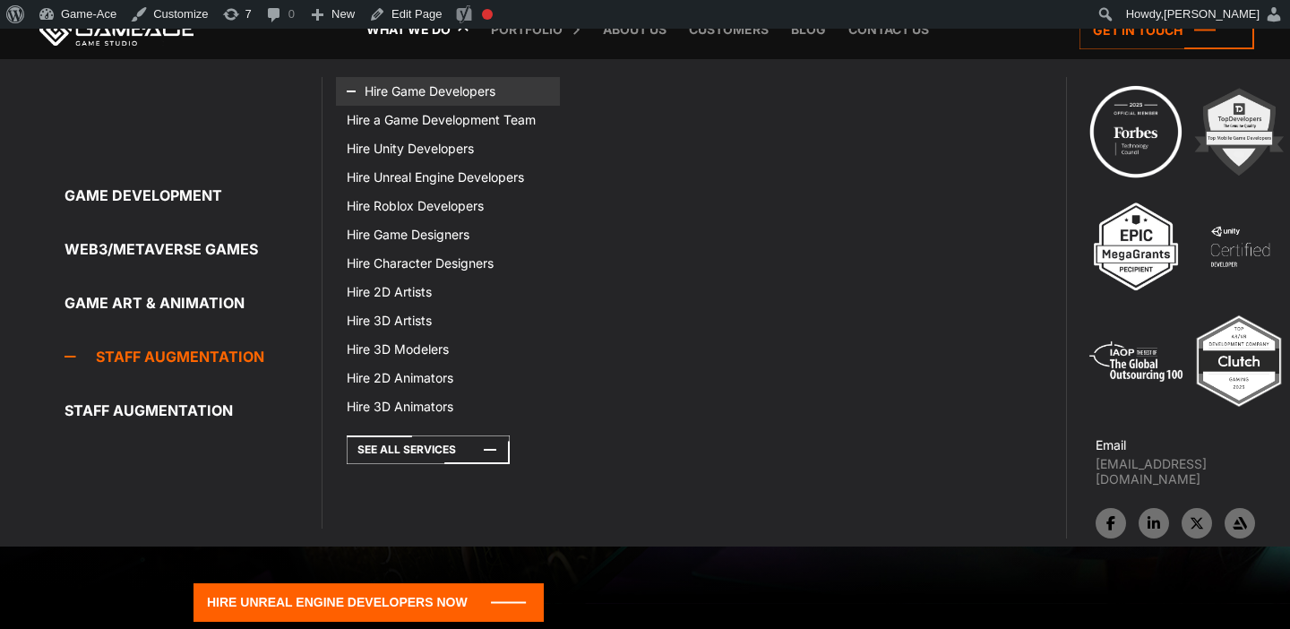
click at [433, 91] on link "Hire Game Developers" at bounding box center [448, 91] width 224 height 29
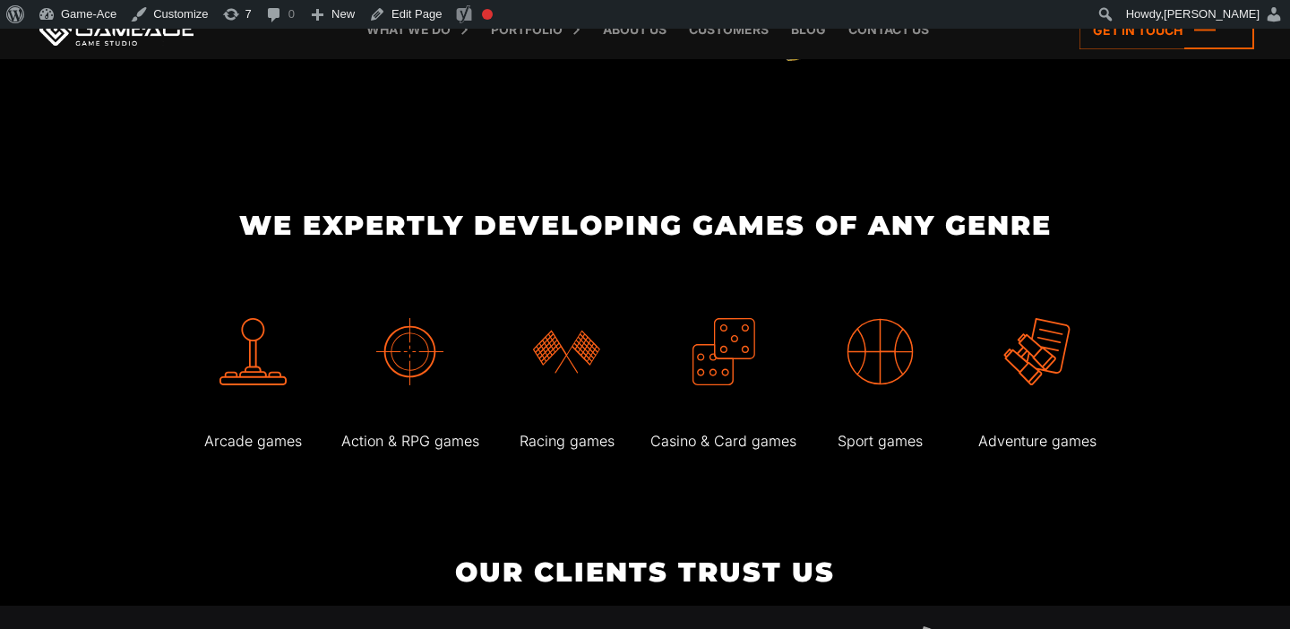
scroll to position [3671, 0]
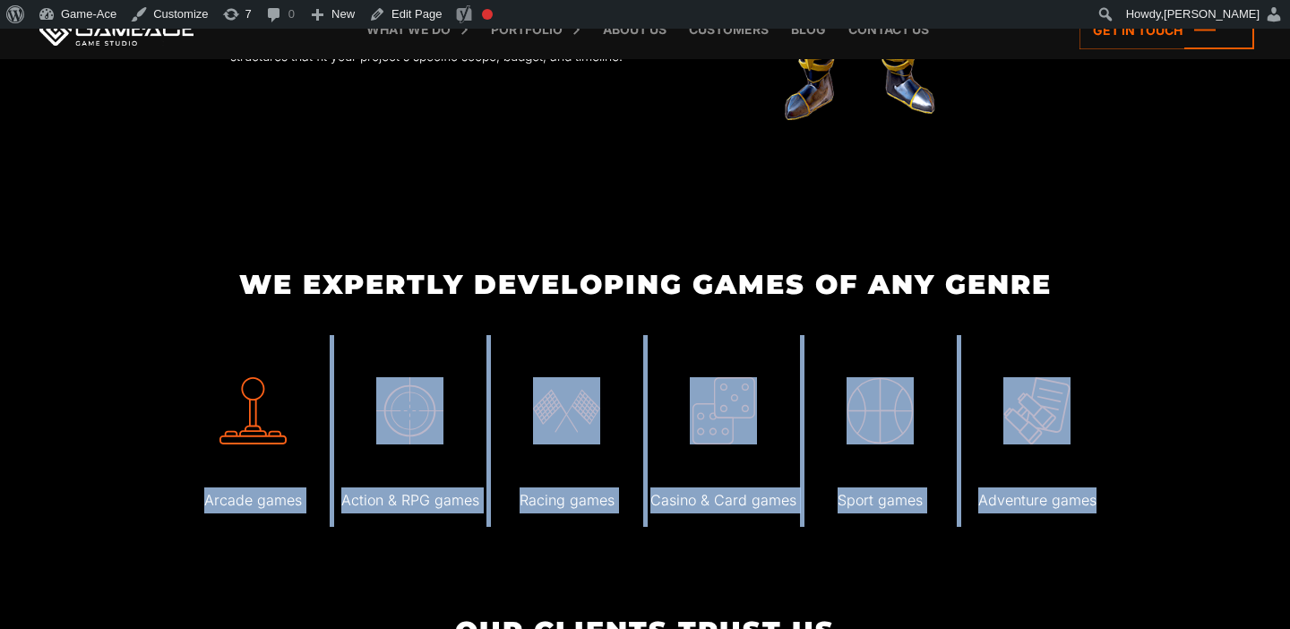
drag, startPoint x: 1132, startPoint y: 445, endPoint x: 209, endPoint y: 437, distance: 923.1
copy div "Arcade games Action & RPG games Racing games Casino & Card games Sport games Ad…"
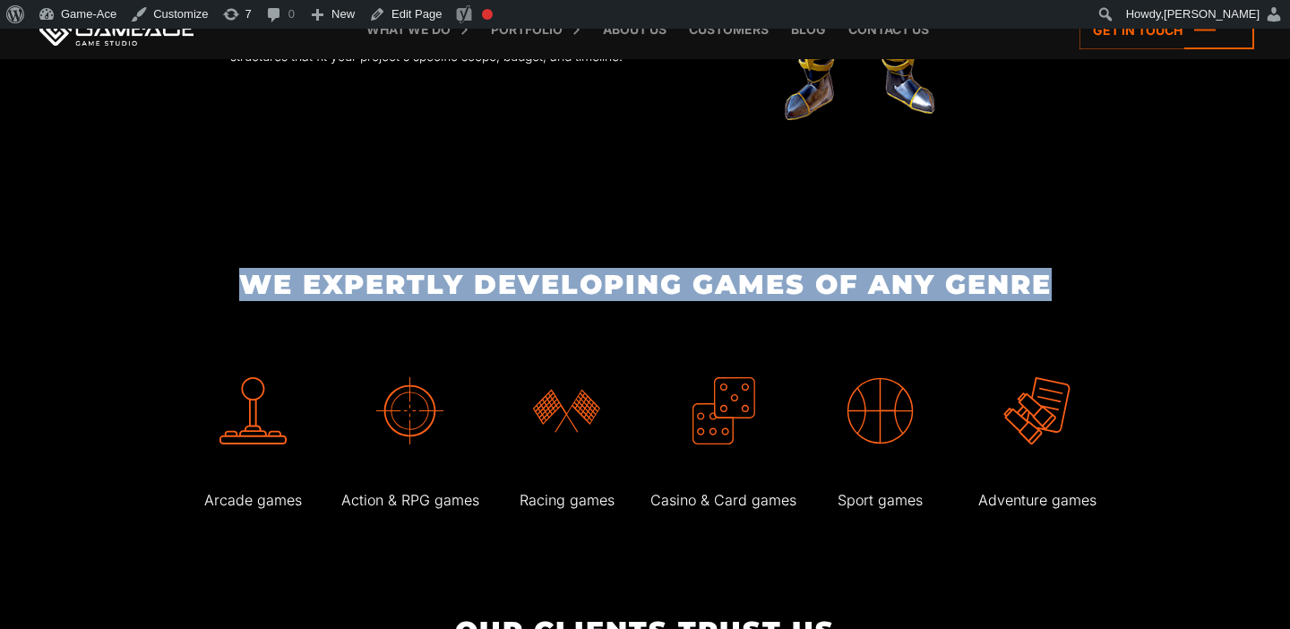
drag, startPoint x: 1077, startPoint y: 237, endPoint x: 329, endPoint y: 209, distance: 748.8
copy h2 "We Expertly Developing Games Of Any Genre"
click at [417, 18] on link "Edit Page" at bounding box center [405, 14] width 87 height 29
